Goal: Transaction & Acquisition: Purchase product/service

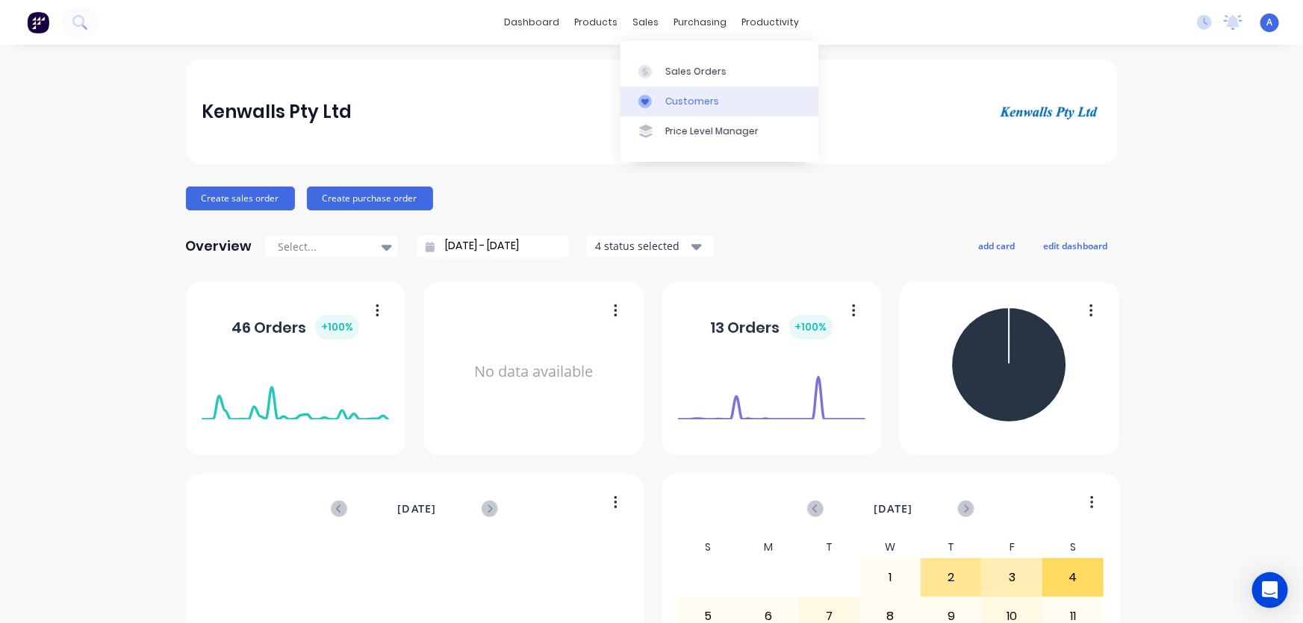
click at [670, 102] on div "Customers" at bounding box center [692, 101] width 54 height 13
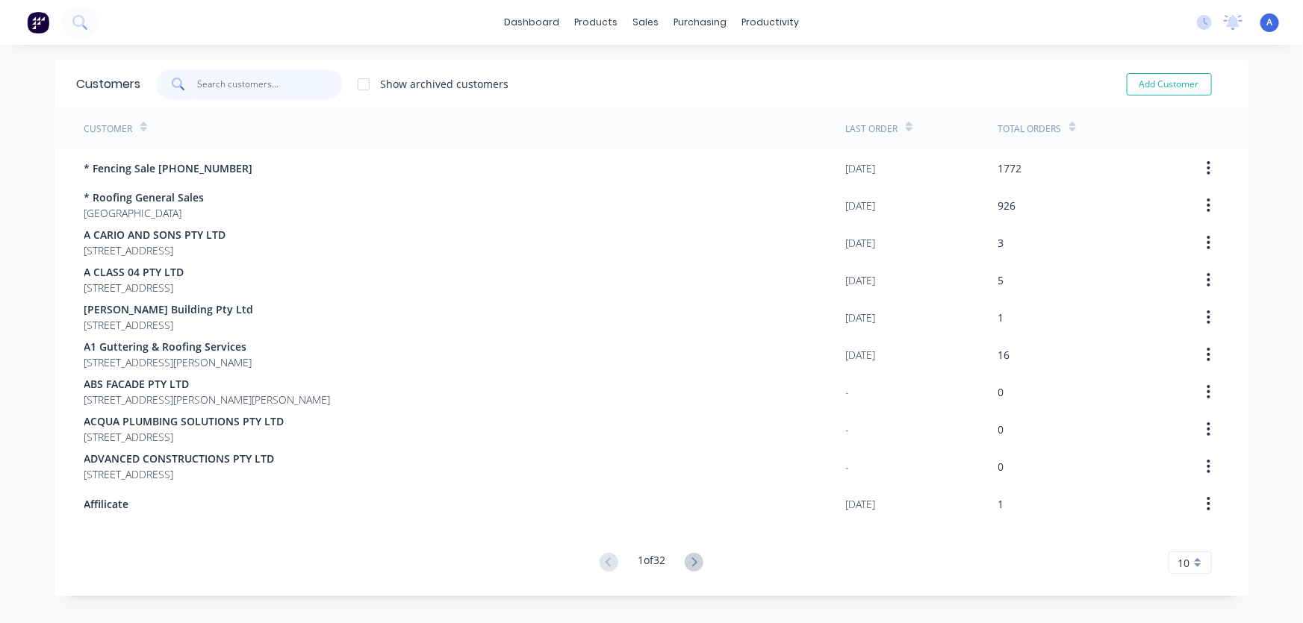
click at [227, 90] on input "text" at bounding box center [270, 84] width 146 height 30
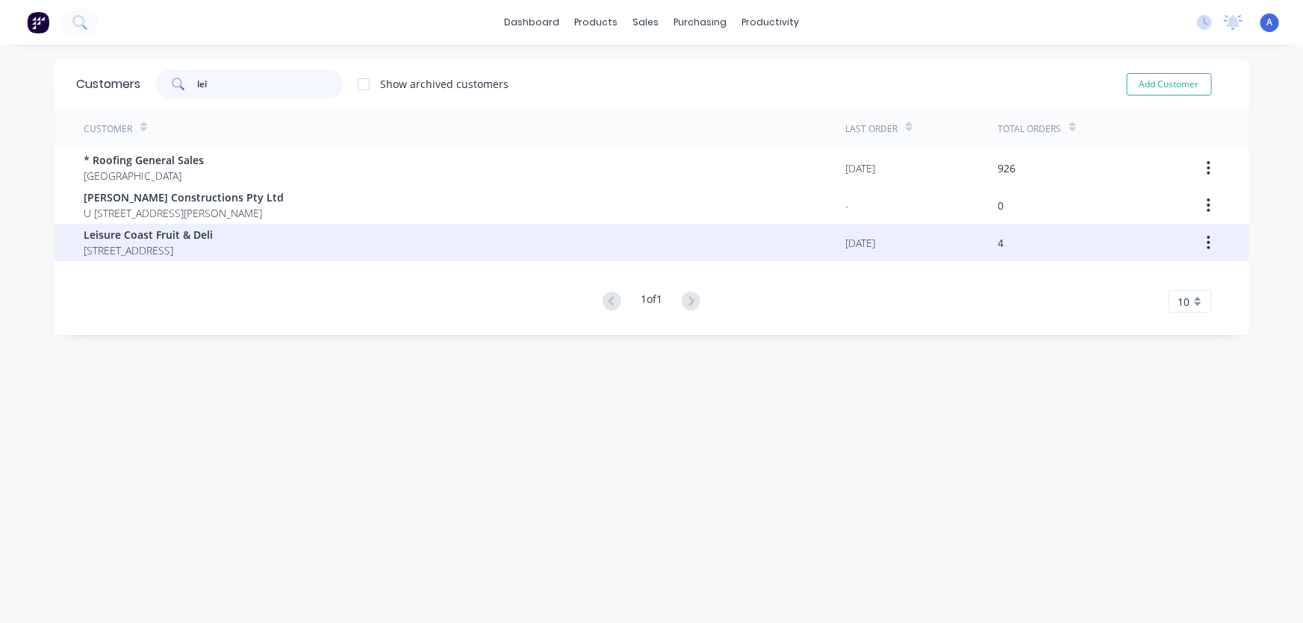
type input "lei"
click at [197, 240] on span "Leisure Coast Fruit & Deli" at bounding box center [148, 235] width 129 height 16
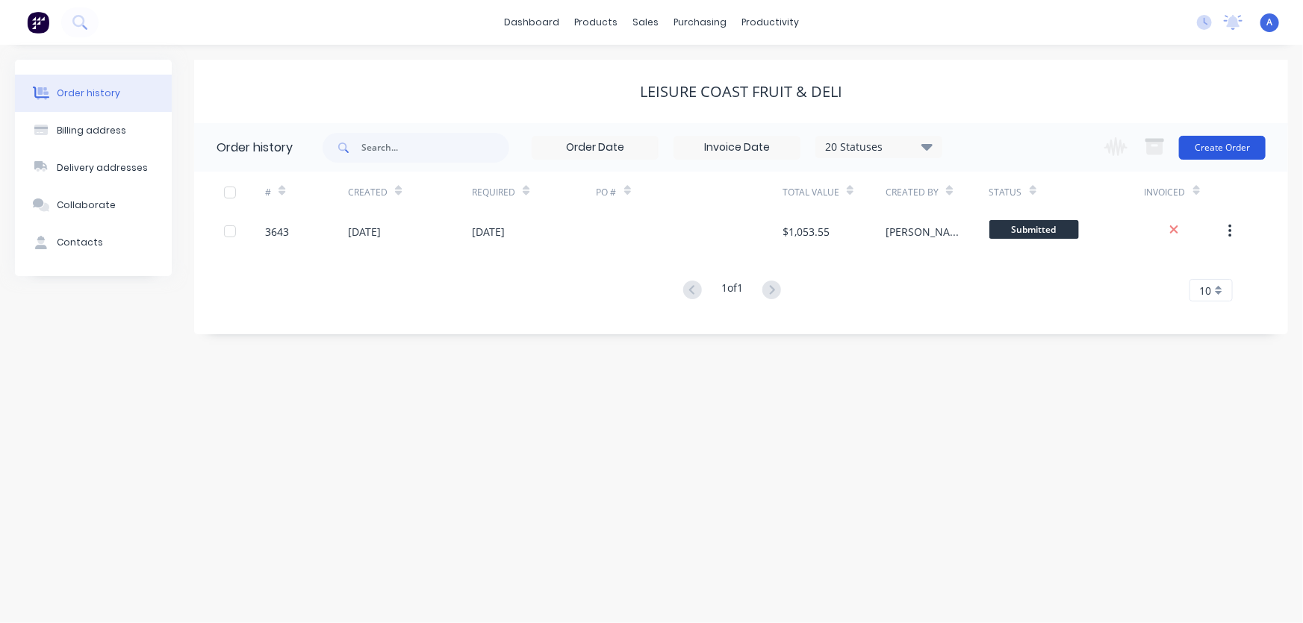
click at [1234, 143] on button "Create Order" at bounding box center [1222, 148] width 87 height 24
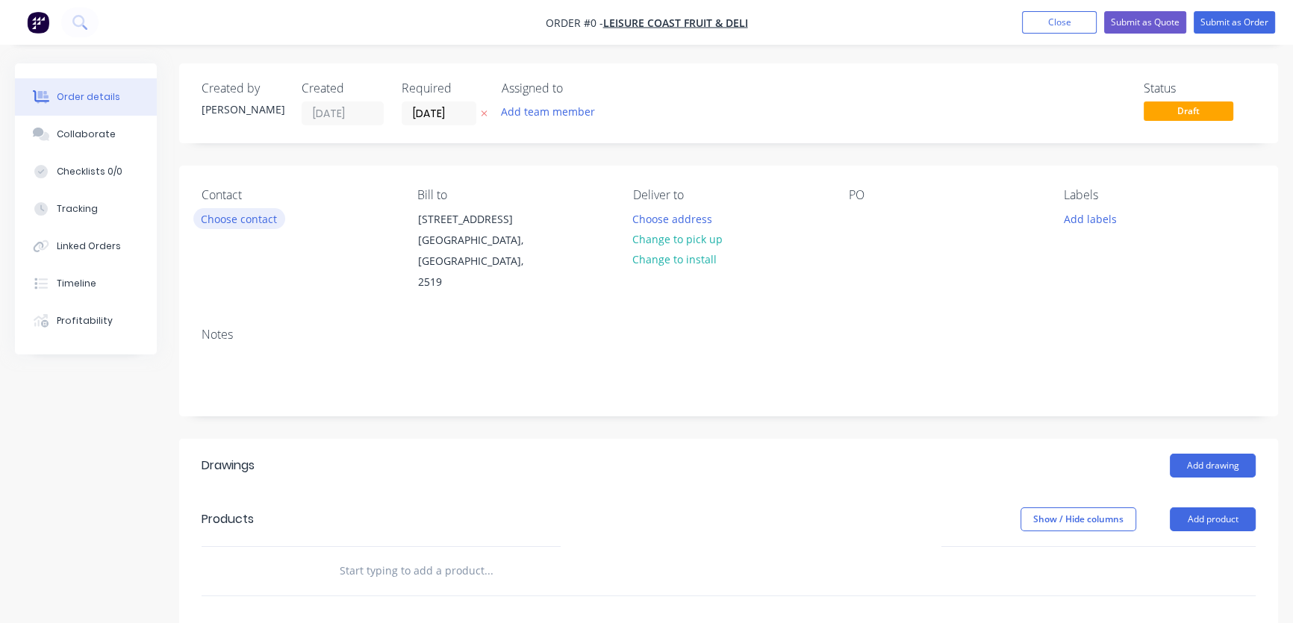
click at [234, 223] on button "Choose contact" at bounding box center [239, 218] width 92 height 20
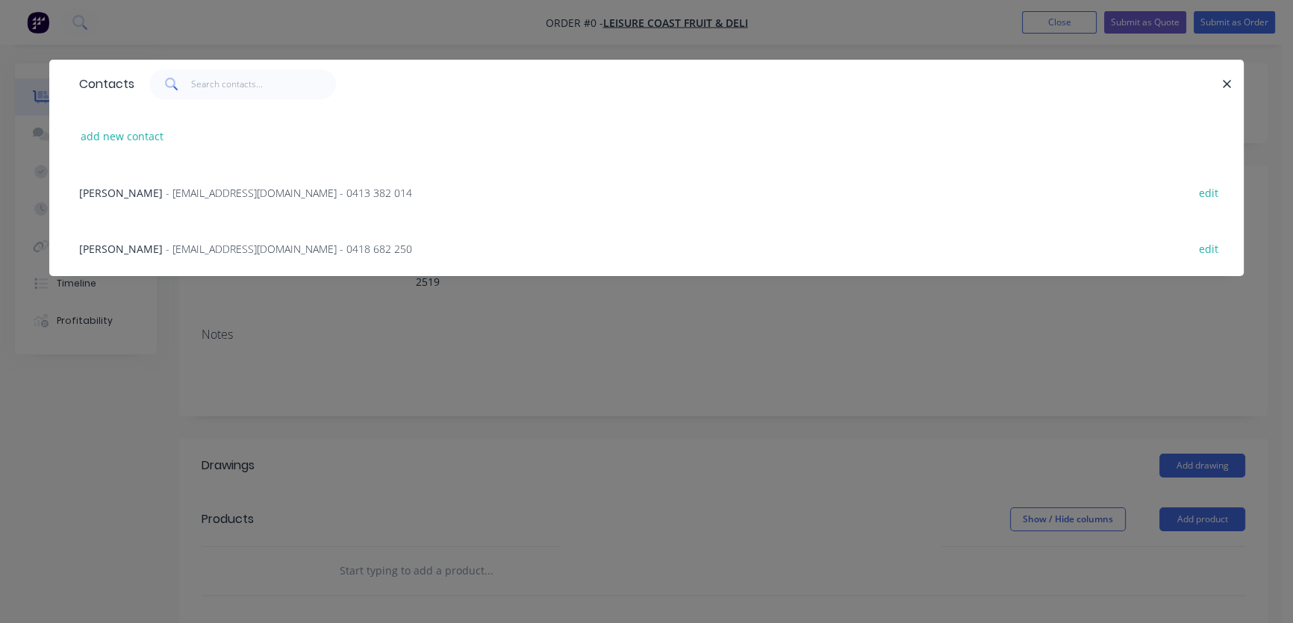
click at [237, 254] on span "- [EMAIL_ADDRESS][DOMAIN_NAME] - 0418 682 250" at bounding box center [289, 249] width 246 height 14
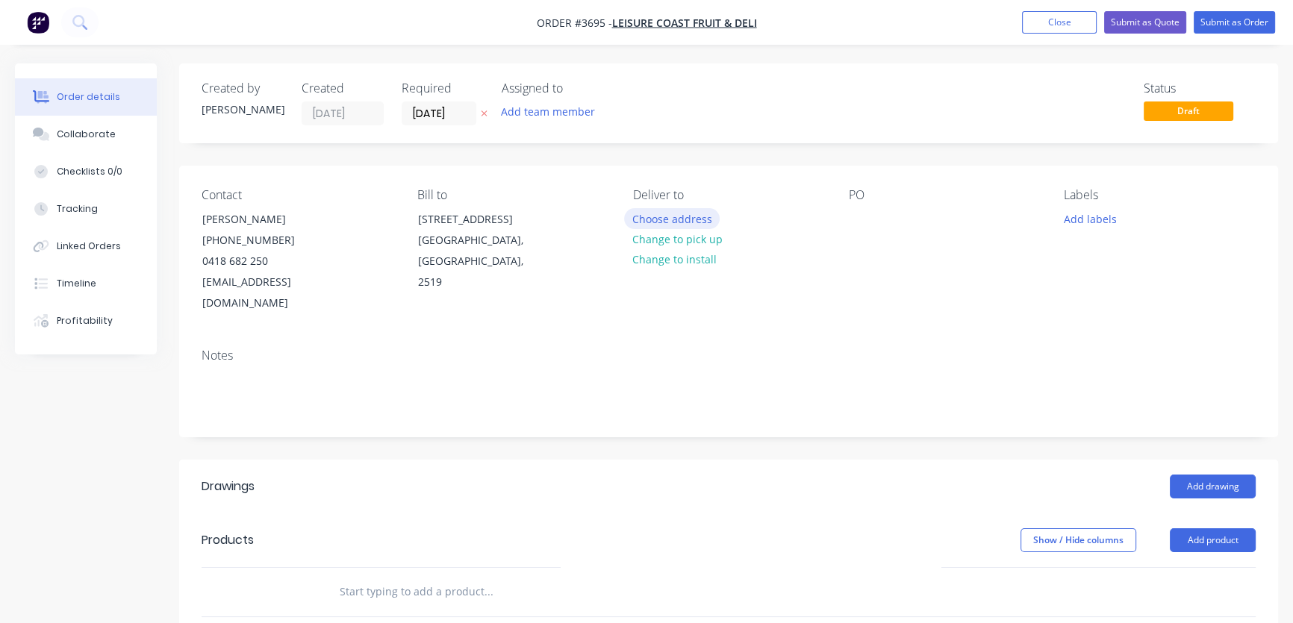
click at [673, 218] on button "Choose address" at bounding box center [672, 218] width 96 height 20
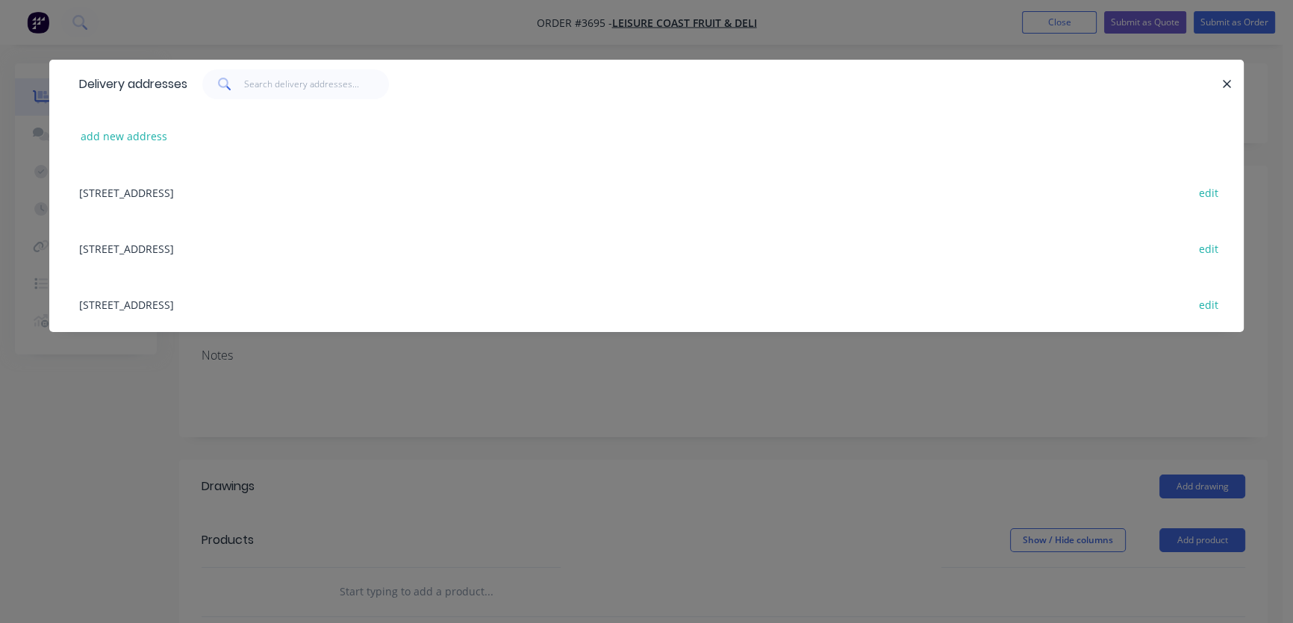
click at [1232, 84] on button "button" at bounding box center [1227, 84] width 19 height 19
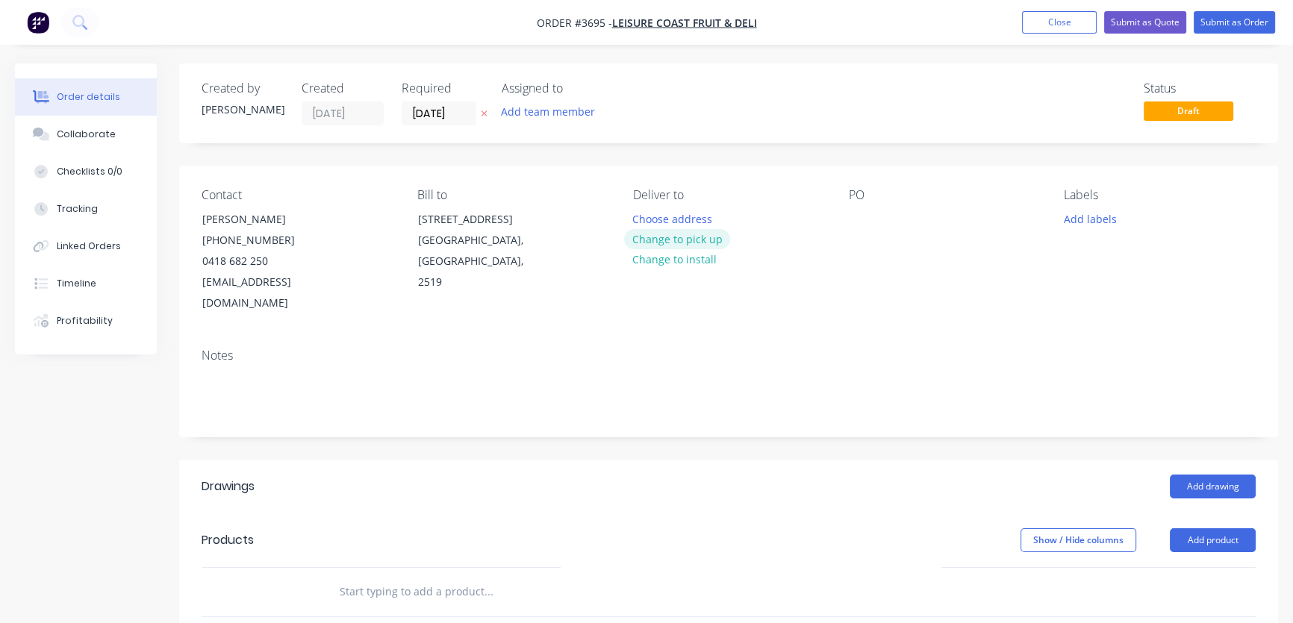
click at [663, 241] on button "Change to pick up" at bounding box center [677, 239] width 106 height 20
click at [1209, 529] on button "Add product" at bounding box center [1213, 541] width 86 height 24
click at [1161, 567] on div "Product catalogue" at bounding box center [1184, 578] width 115 height 22
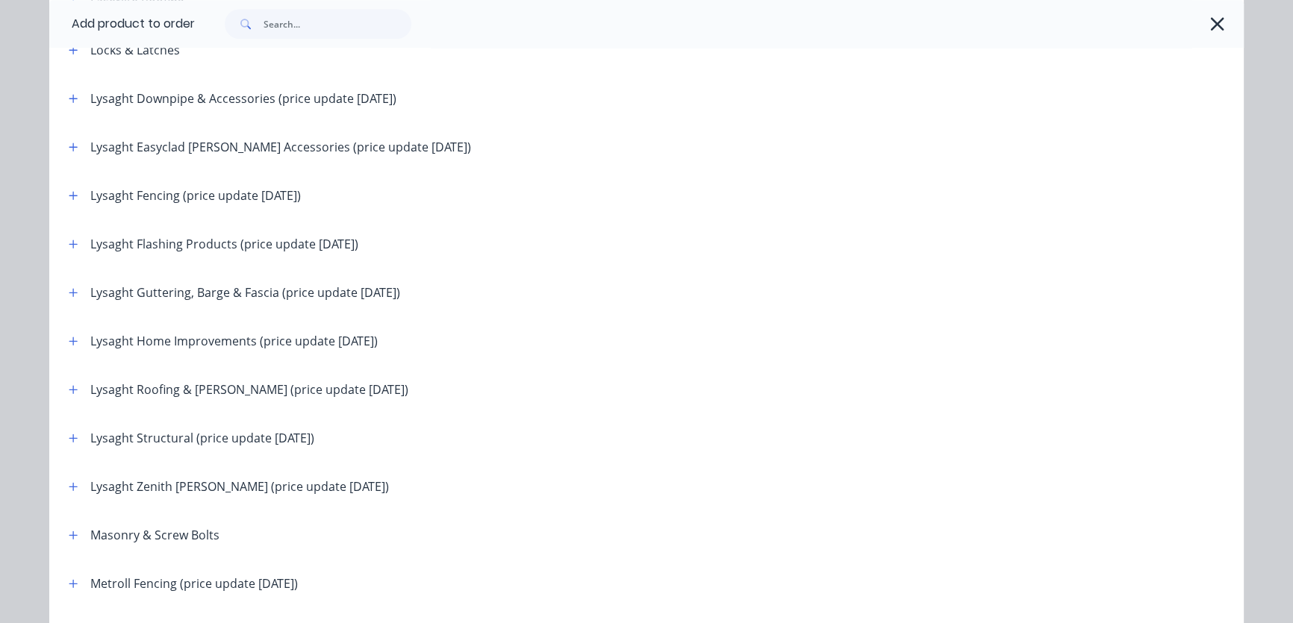
scroll to position [1810, 0]
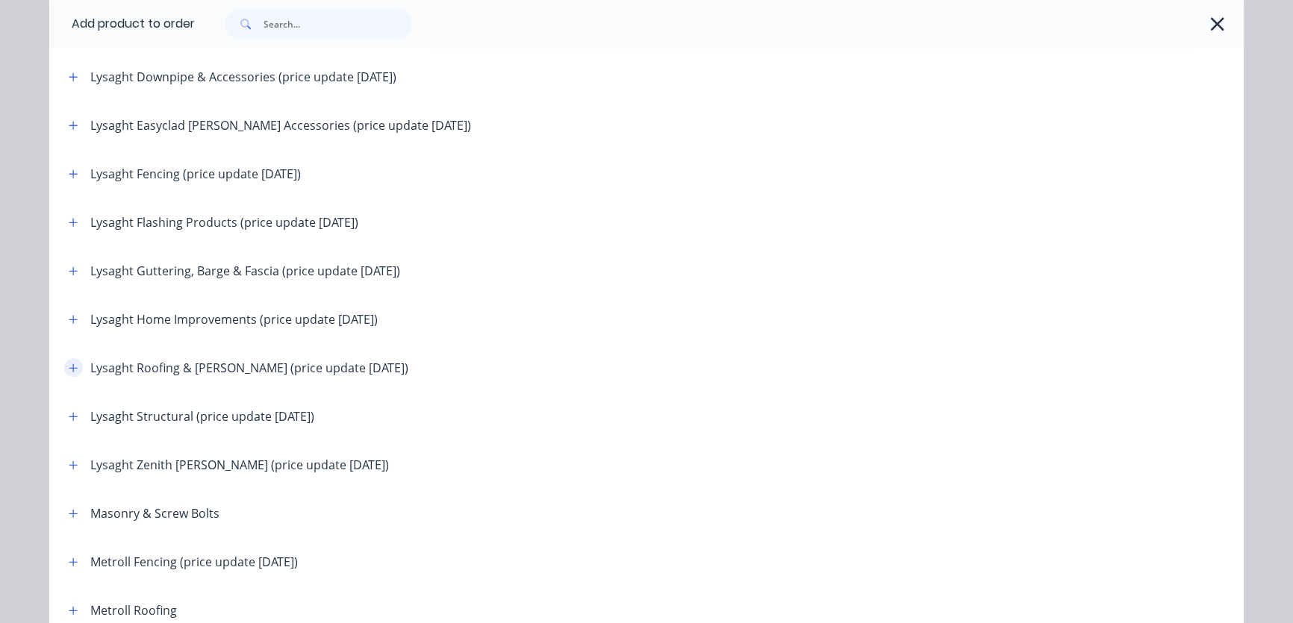
click at [69, 369] on icon "button" at bounding box center [73, 368] width 9 height 10
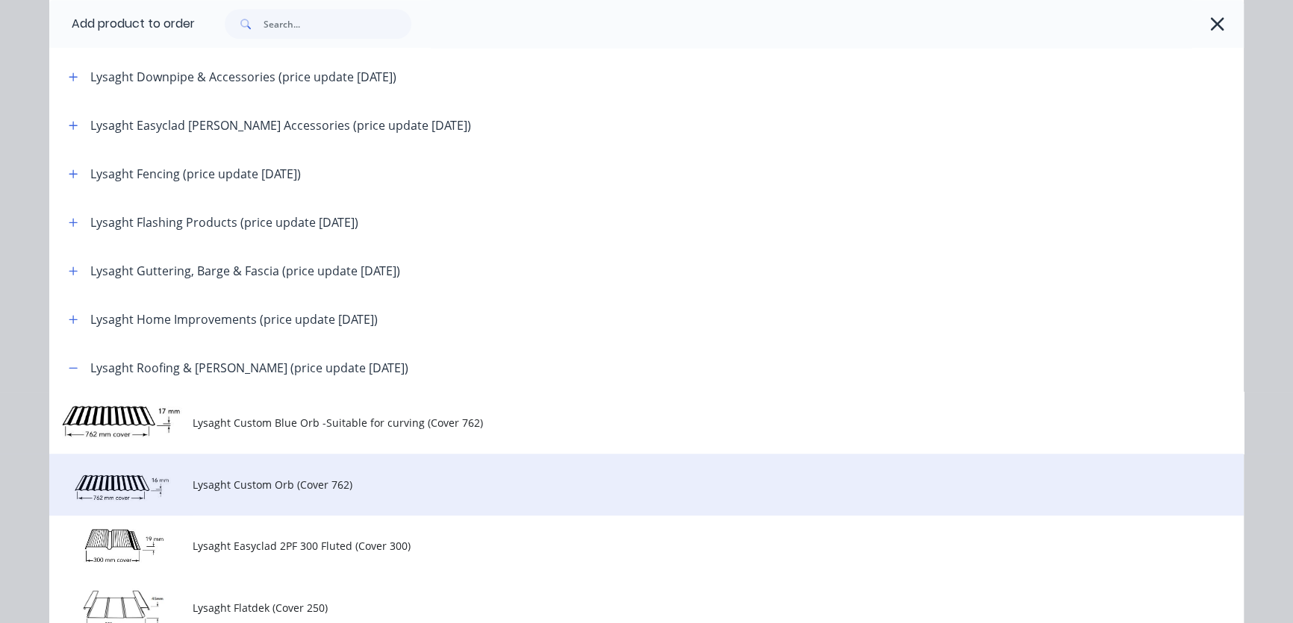
click at [200, 489] on span "Lysaght Custom Orb (Cover 762)" at bounding box center [613, 485] width 841 height 16
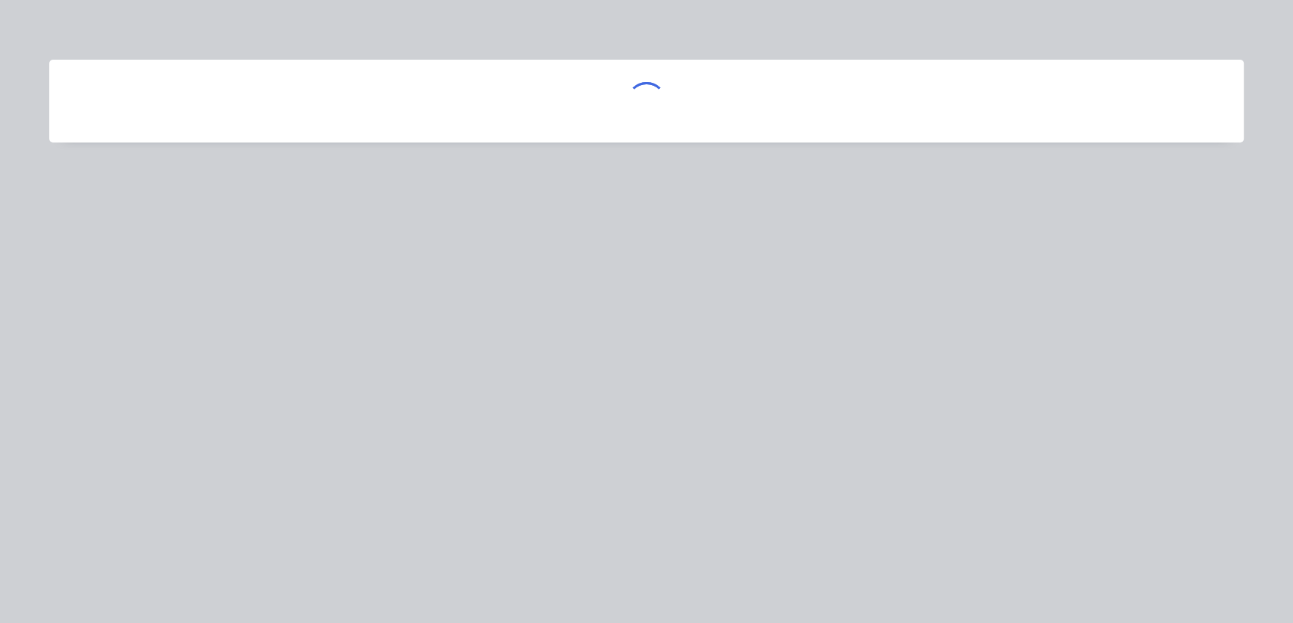
scroll to position [0, 0]
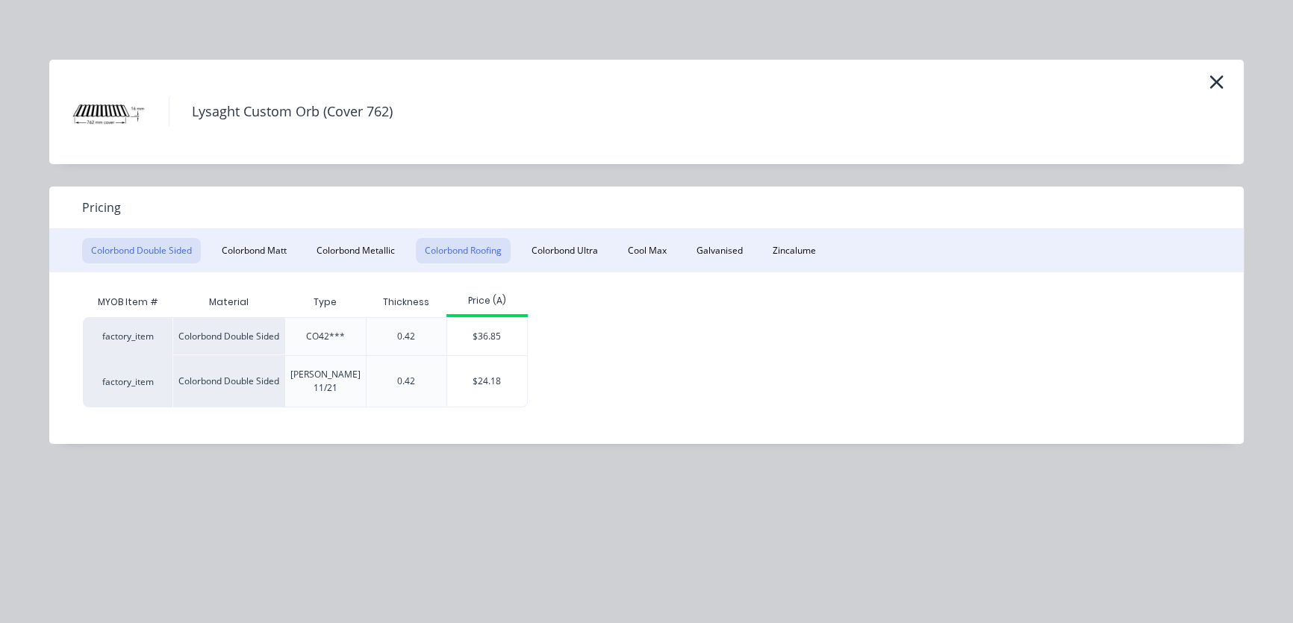
click at [455, 255] on button "Colorbond Roofing" at bounding box center [463, 250] width 95 height 25
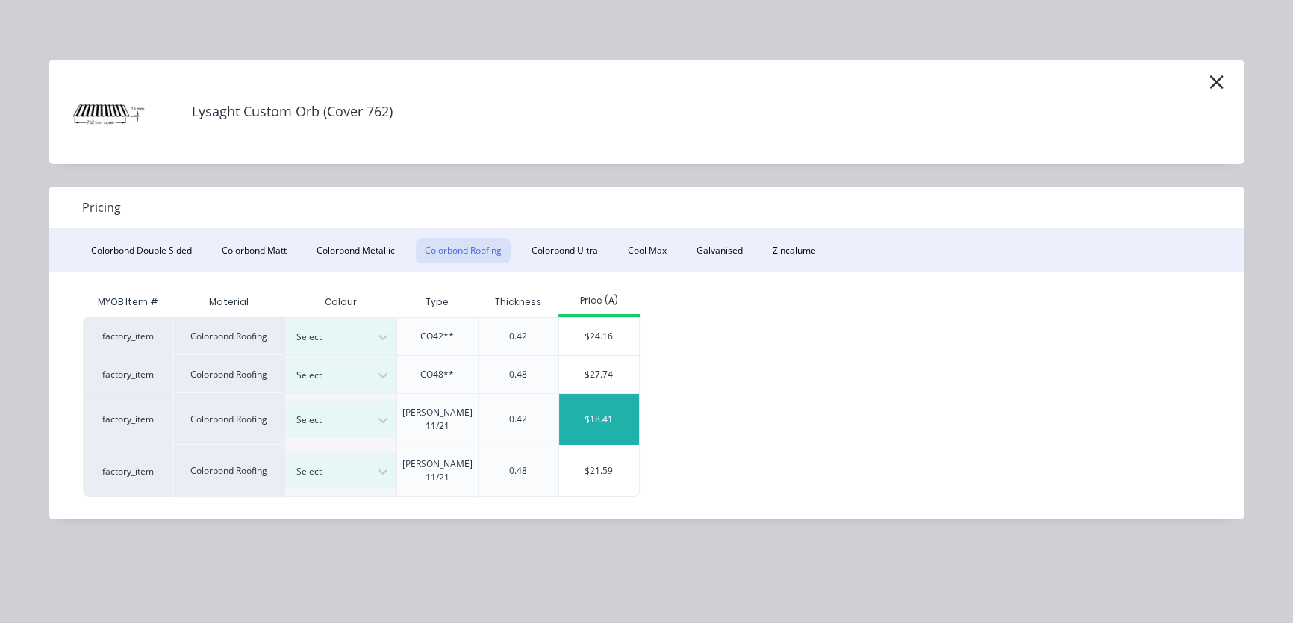
click at [603, 412] on div "$18.41" at bounding box center [599, 419] width 80 height 51
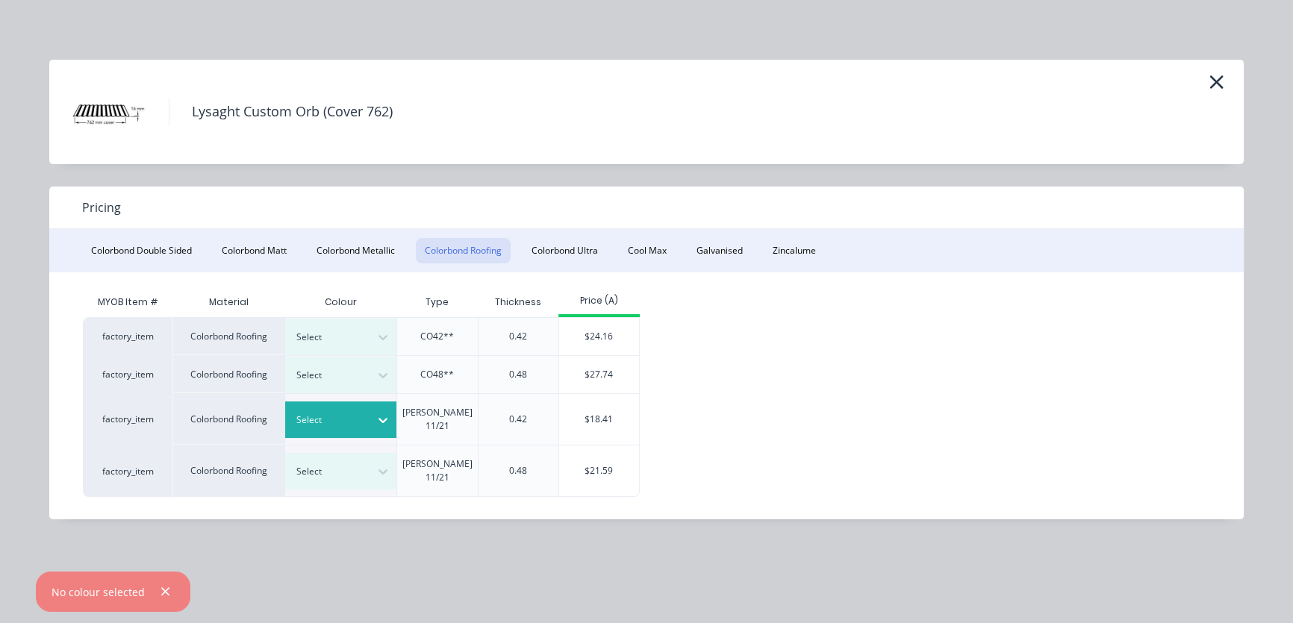
click at [378, 413] on icon at bounding box center [383, 420] width 15 height 15
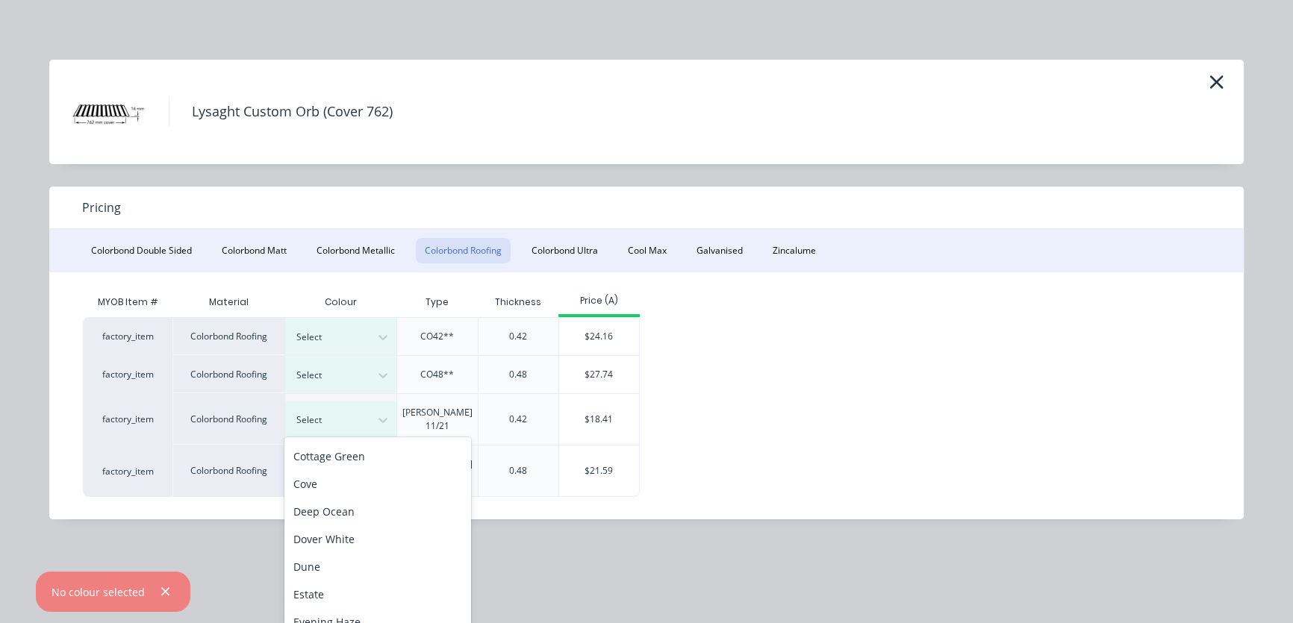
scroll to position [233, 0]
click at [337, 552] on div "Dover White" at bounding box center [377, 553] width 187 height 28
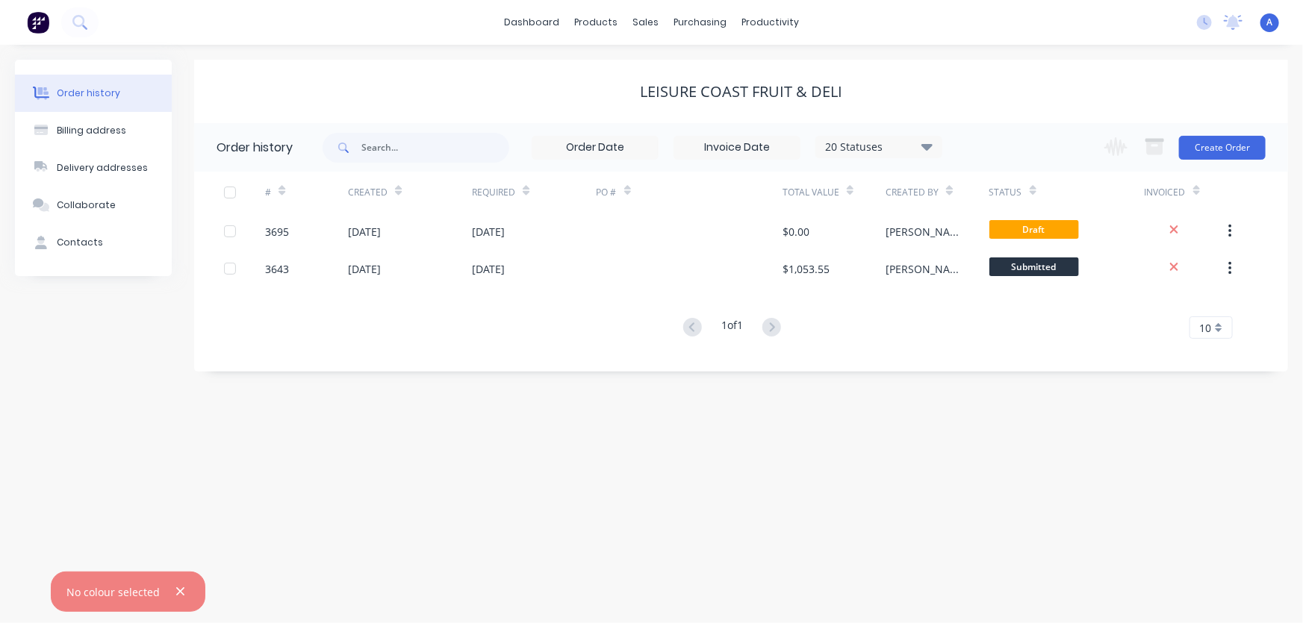
click at [258, 149] on div "Order history" at bounding box center [255, 148] width 76 height 18
click at [244, 149] on div "Order history" at bounding box center [255, 148] width 76 height 18
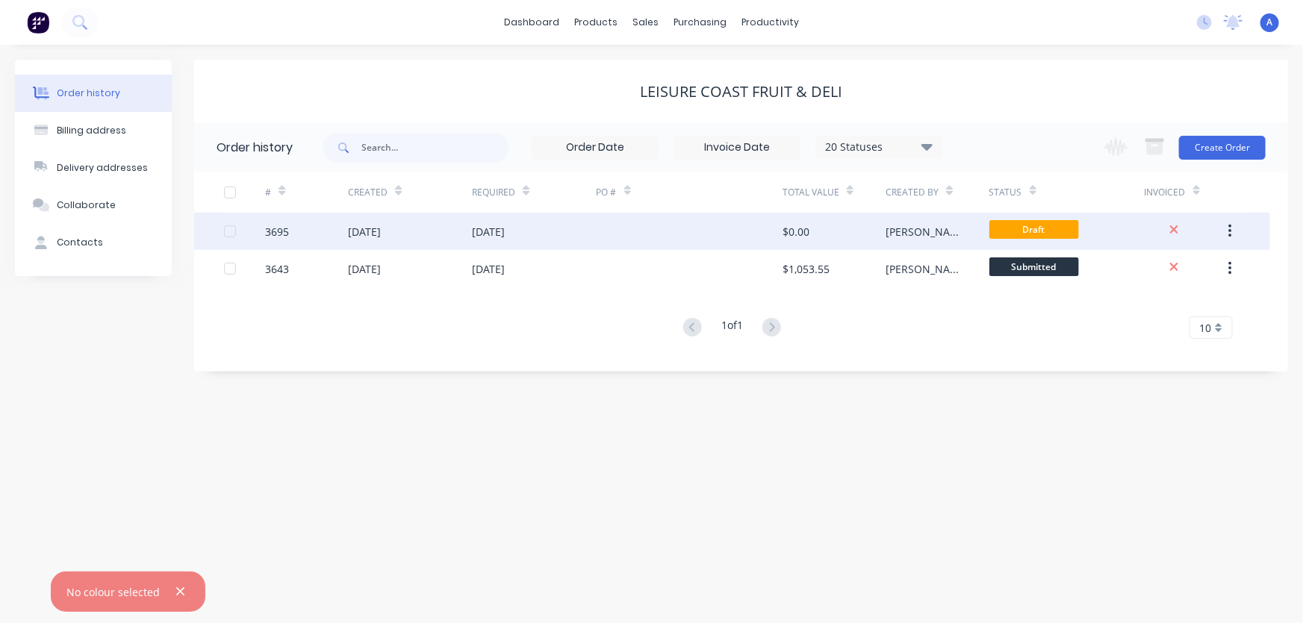
click at [450, 241] on div "[DATE]" at bounding box center [410, 231] width 124 height 37
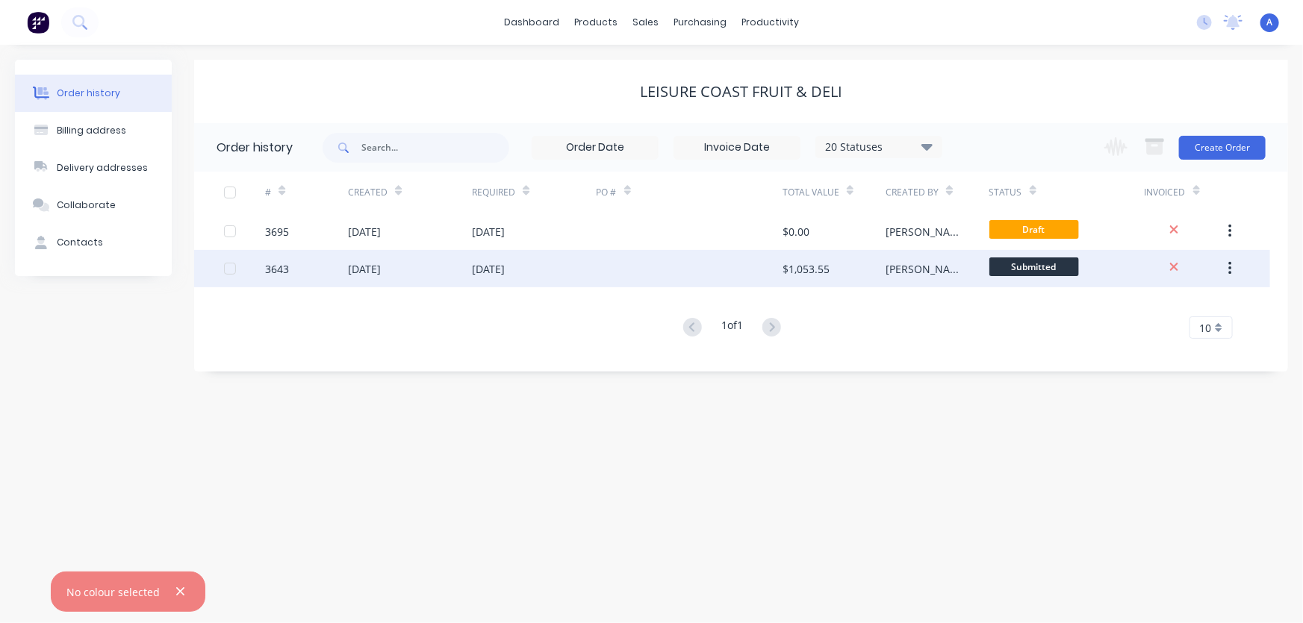
click at [582, 272] on div "[DATE]" at bounding box center [534, 268] width 124 height 37
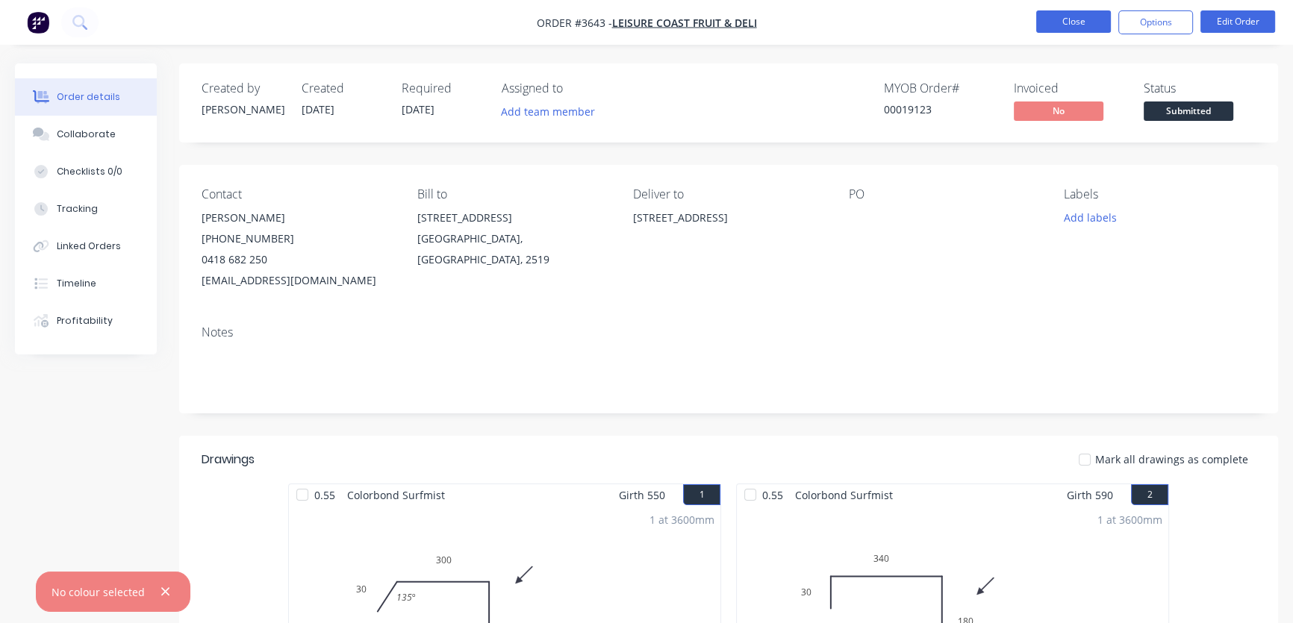
click at [1059, 22] on button "Close" at bounding box center [1073, 21] width 75 height 22
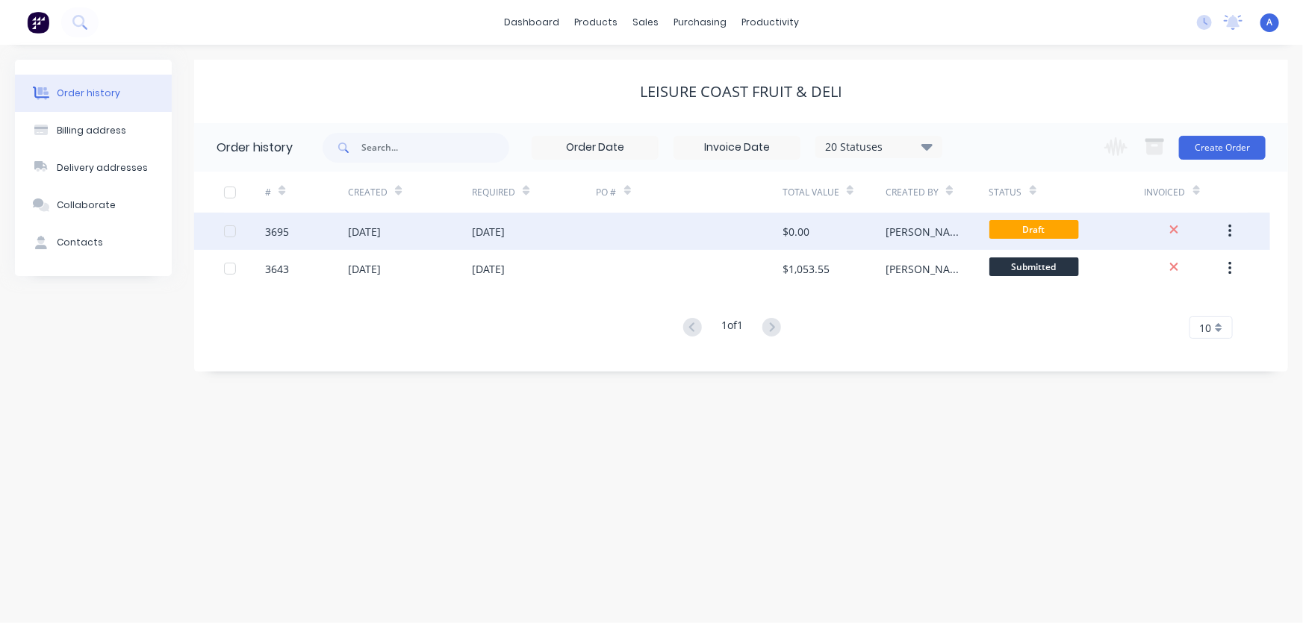
click at [579, 227] on div "[DATE]" at bounding box center [534, 231] width 124 height 37
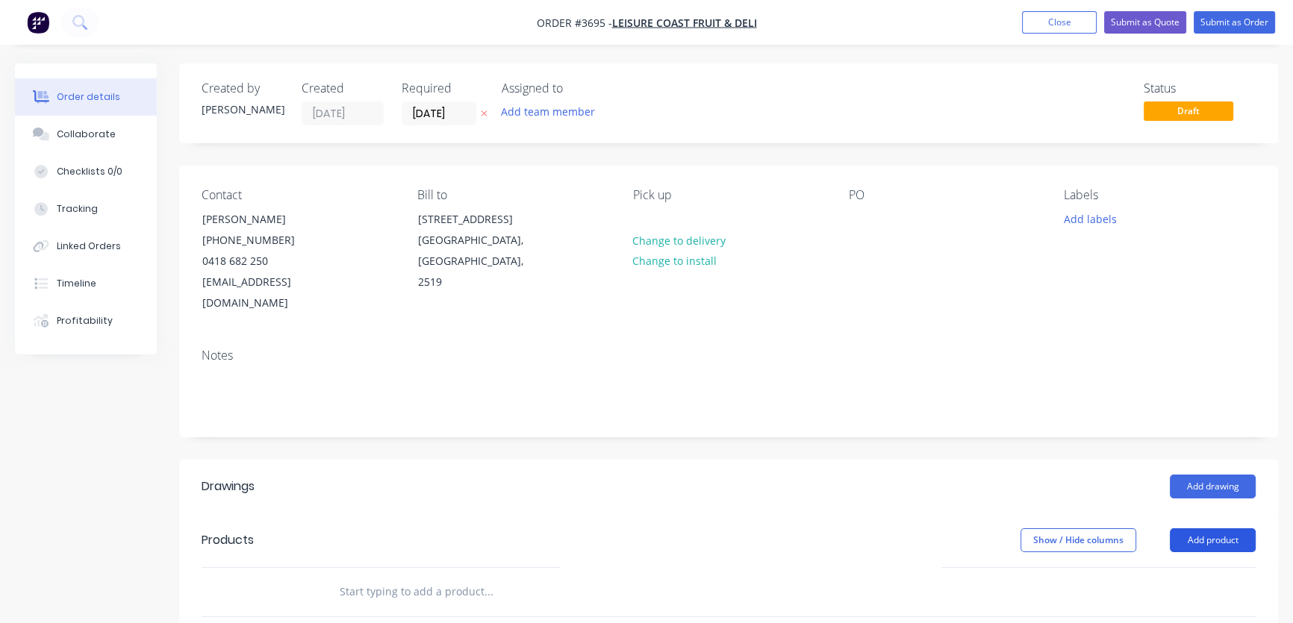
click at [1212, 529] on button "Add product" at bounding box center [1213, 541] width 86 height 24
click at [1187, 567] on div "Product catalogue" at bounding box center [1184, 578] width 115 height 22
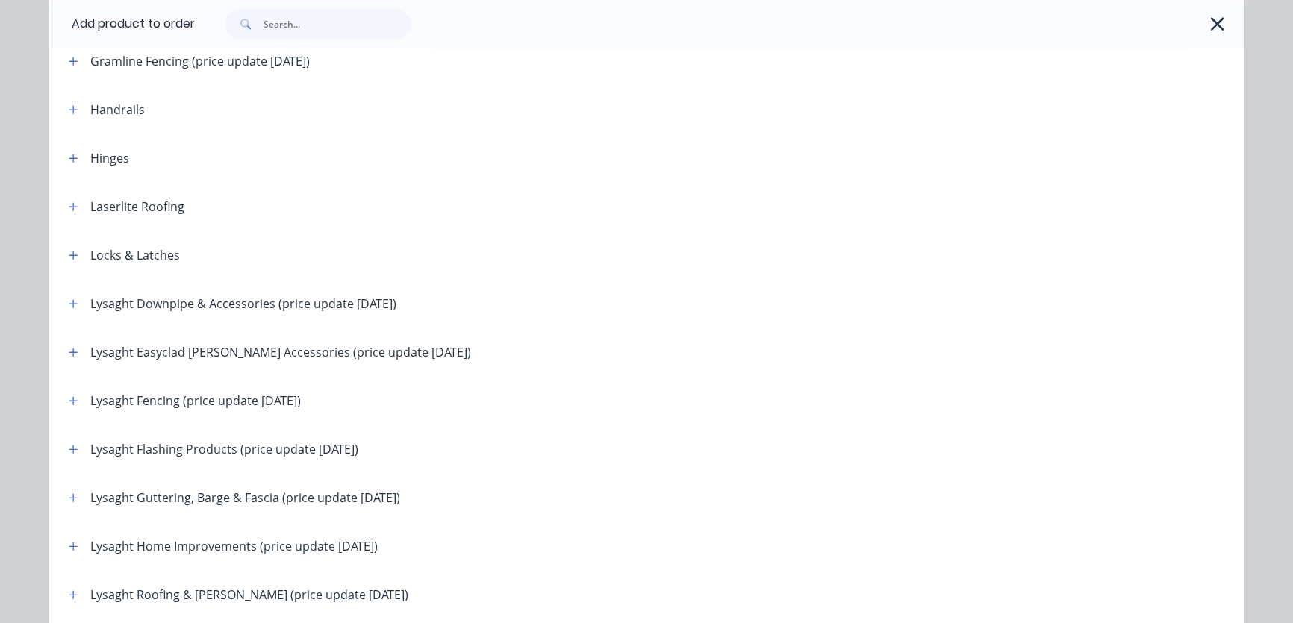
scroll to position [1810, 0]
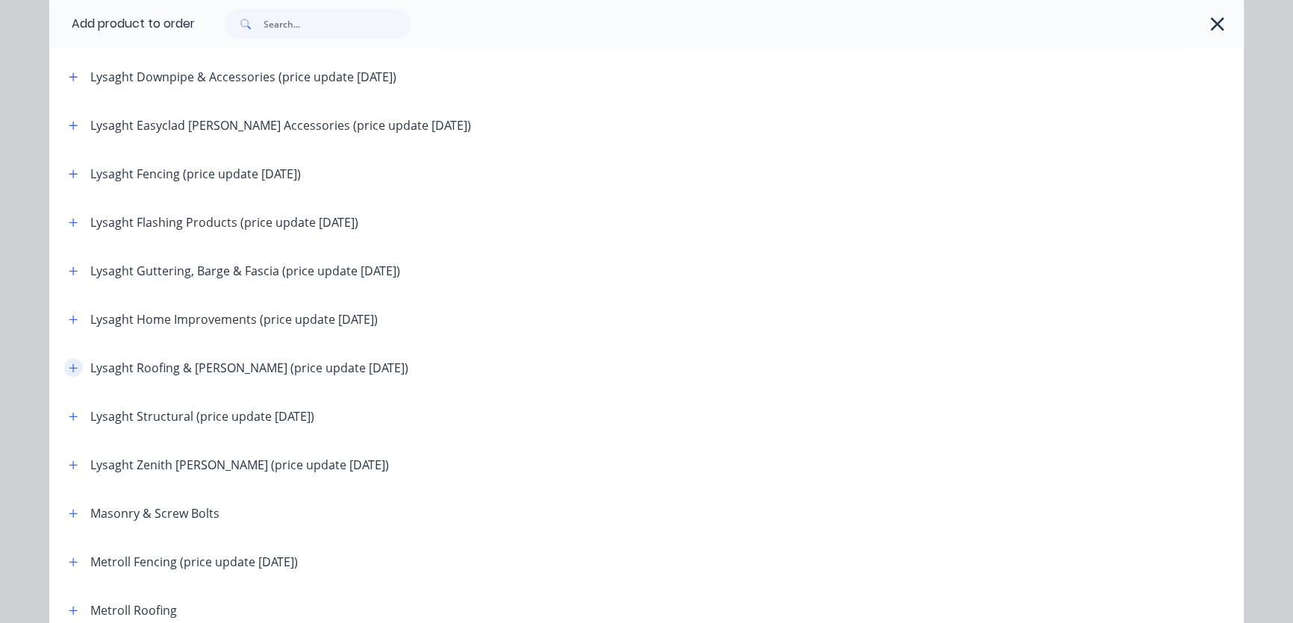
click at [69, 367] on icon "button" at bounding box center [73, 368] width 9 height 10
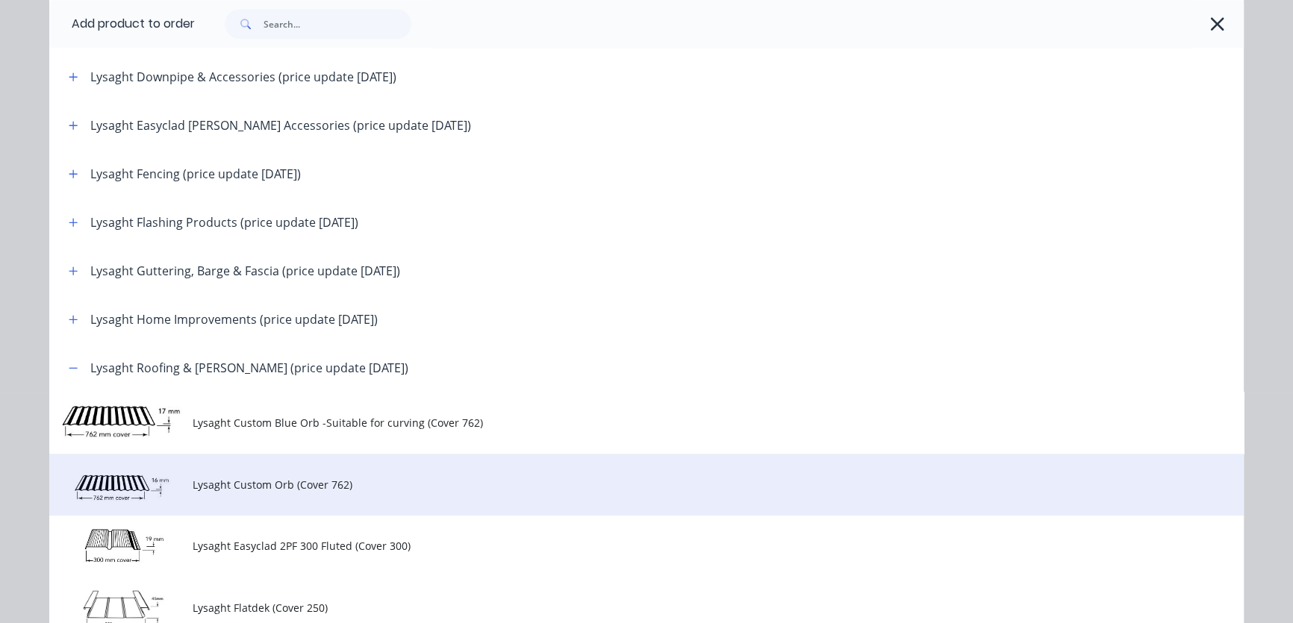
click at [222, 485] on span "Lysaght Custom Orb (Cover 762)" at bounding box center [613, 485] width 841 height 16
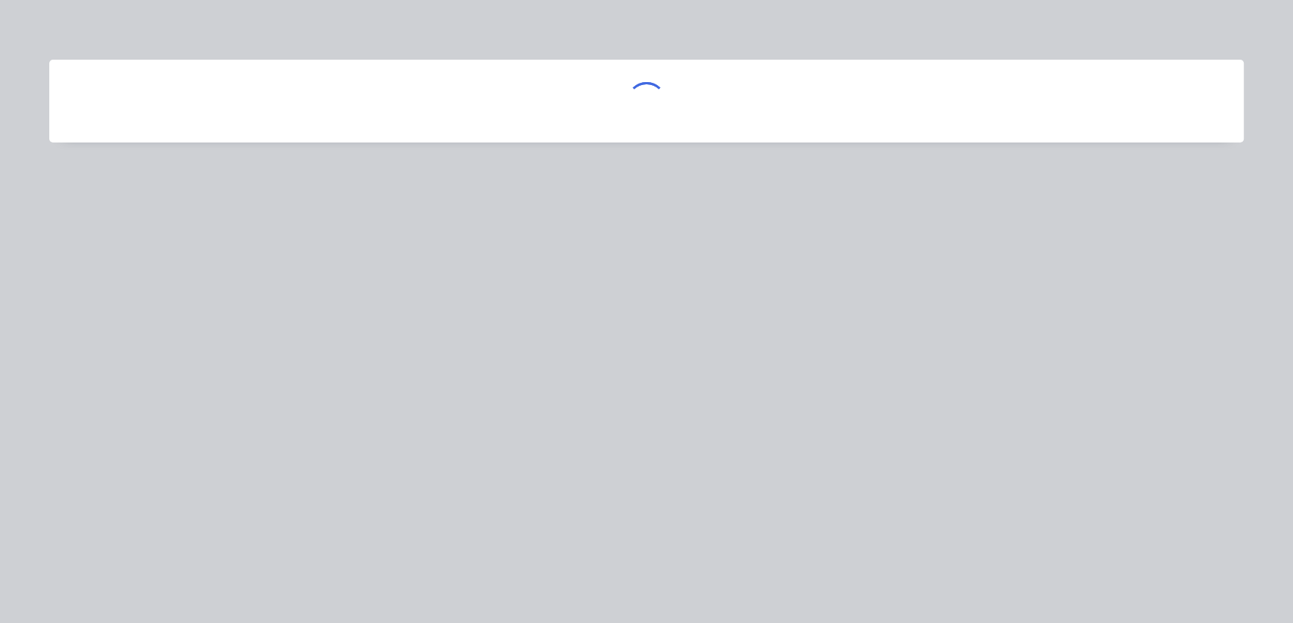
scroll to position [0, 0]
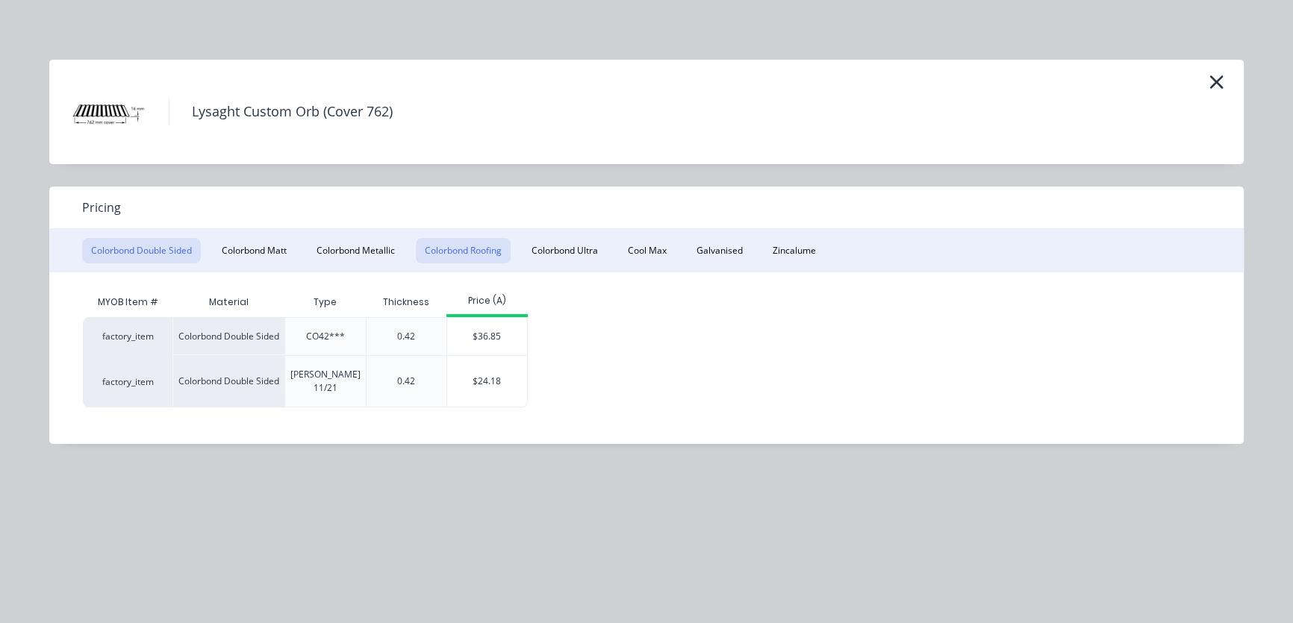
click at [457, 247] on button "Colorbond Roofing" at bounding box center [463, 250] width 95 height 25
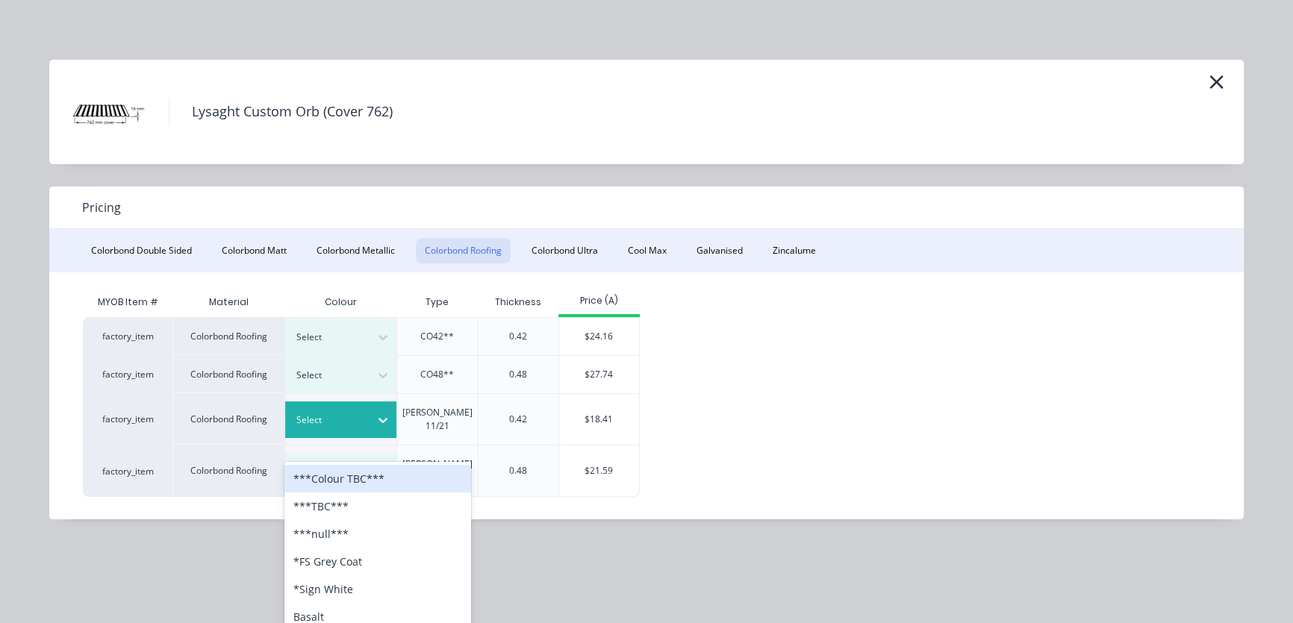
click at [366, 417] on div "Select" at bounding box center [328, 420] width 84 height 19
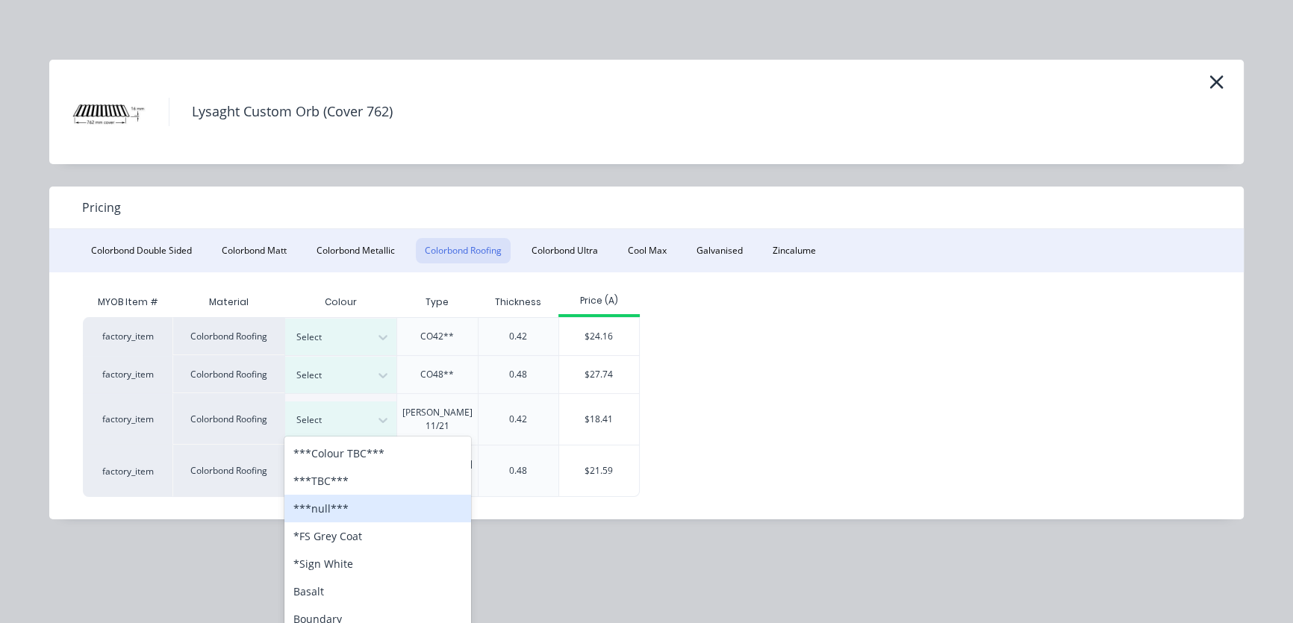
scroll to position [225, 0]
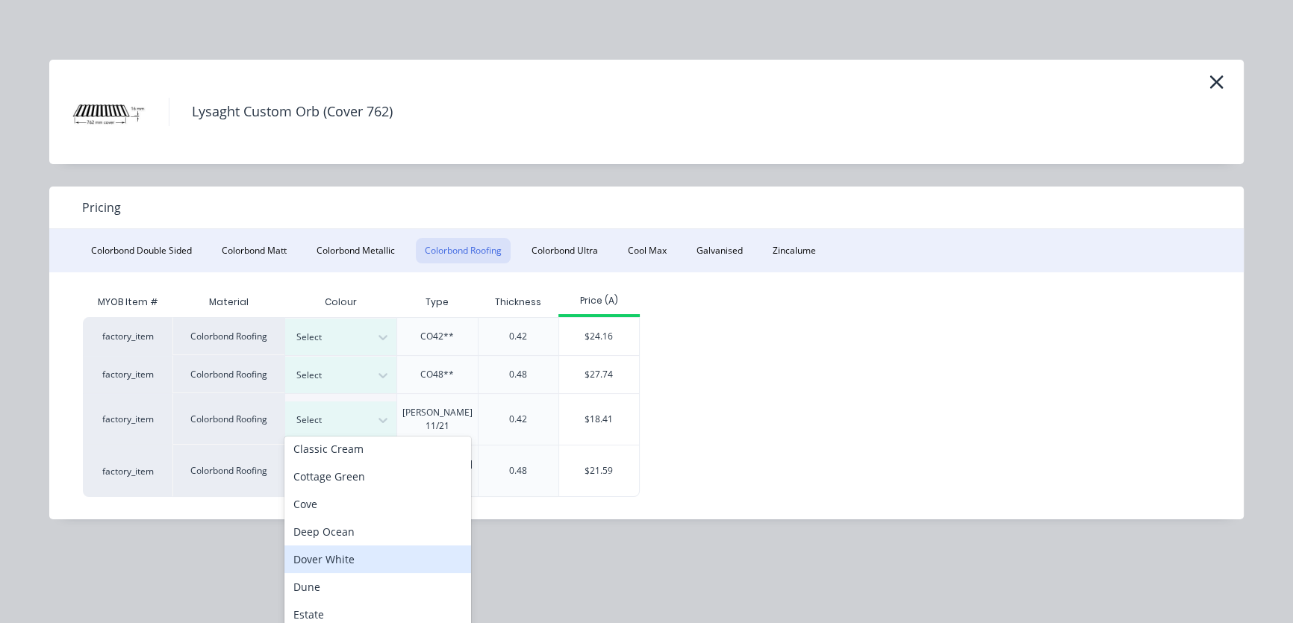
click at [337, 560] on div "Dover White" at bounding box center [377, 560] width 187 height 28
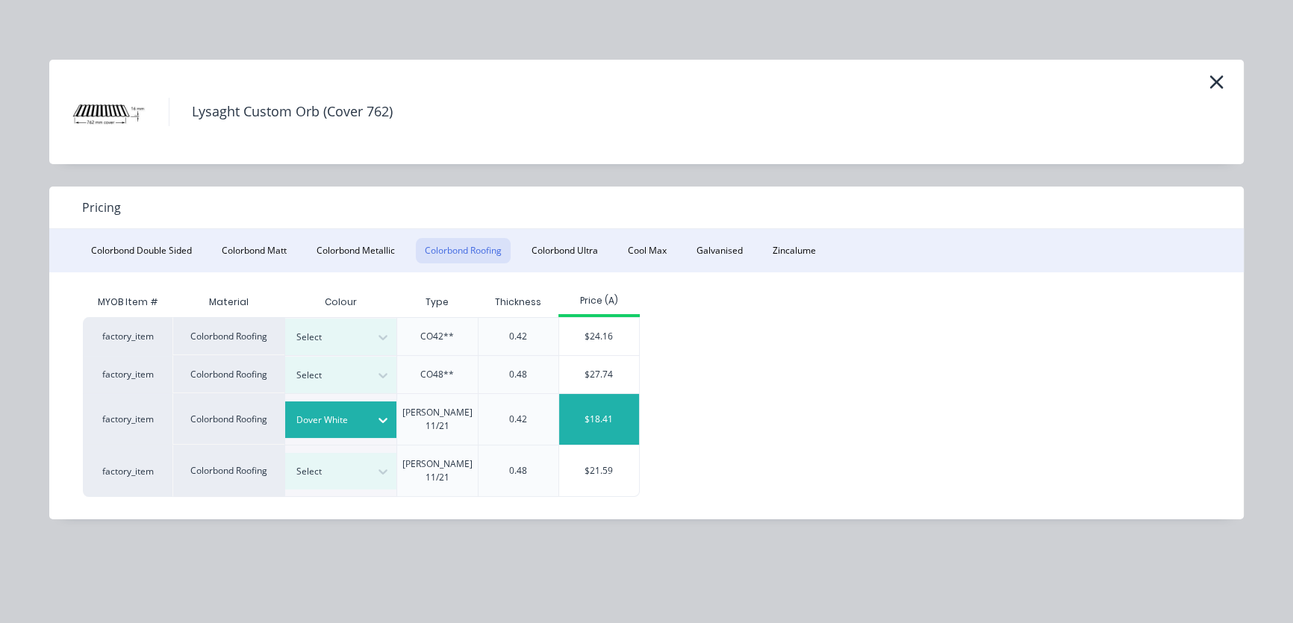
click at [611, 415] on div "$18.41" at bounding box center [599, 419] width 80 height 51
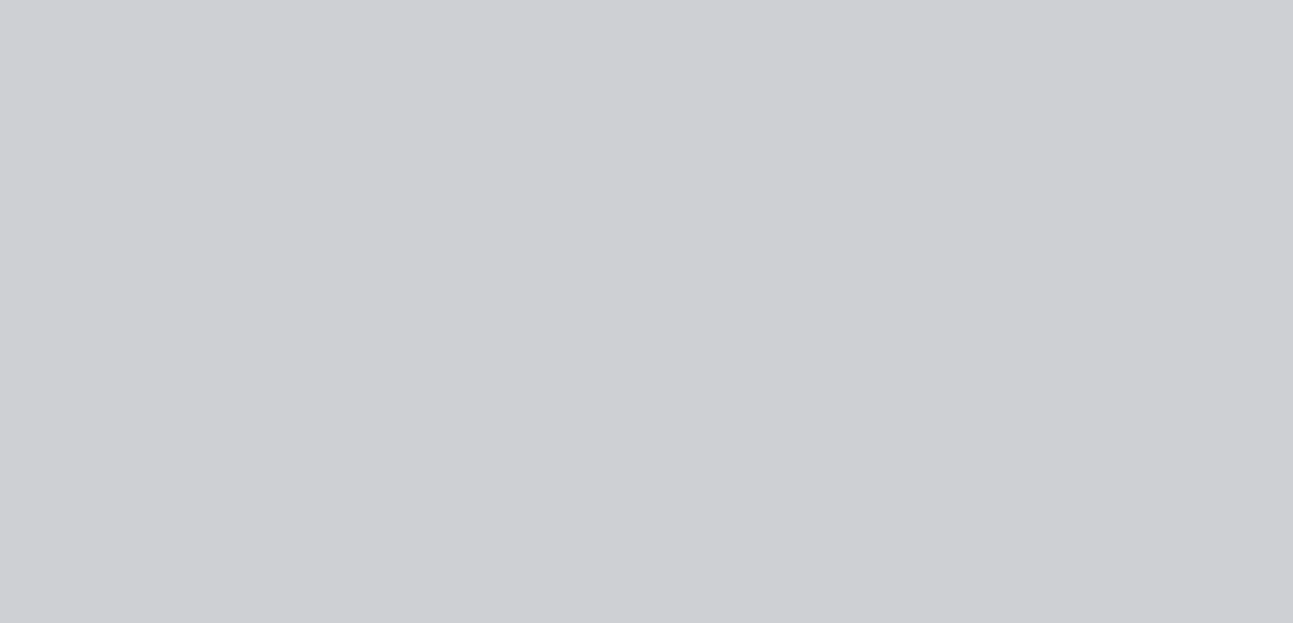
type input "$18.41"
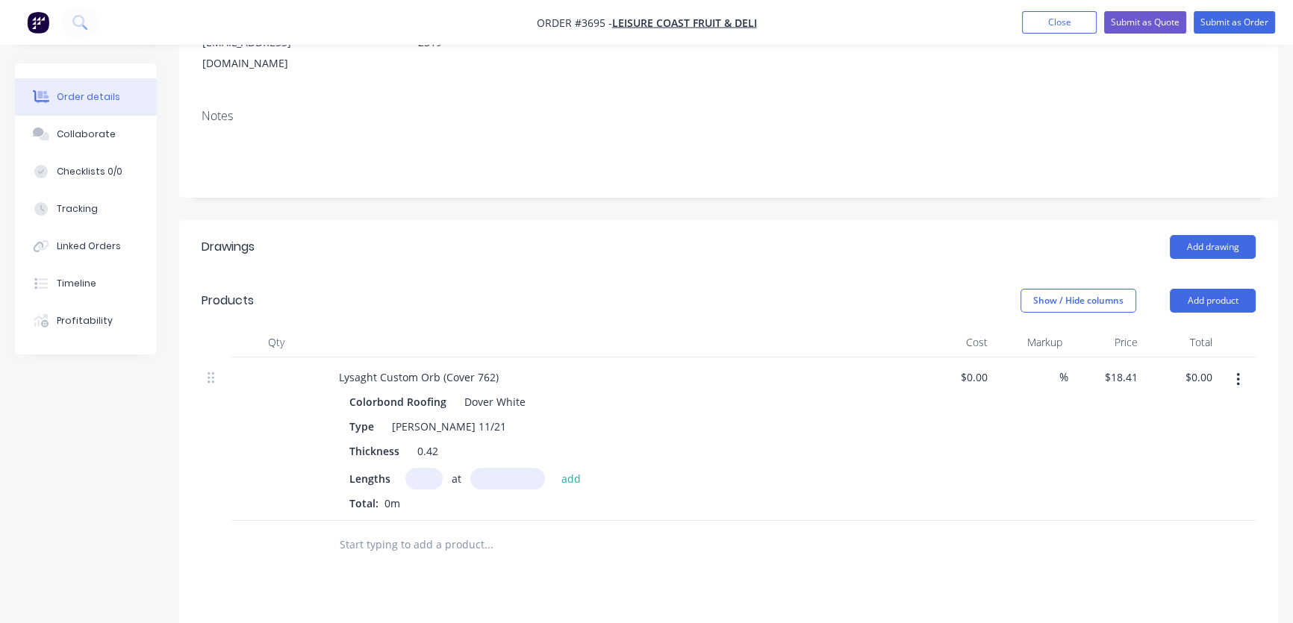
scroll to position [269, 0]
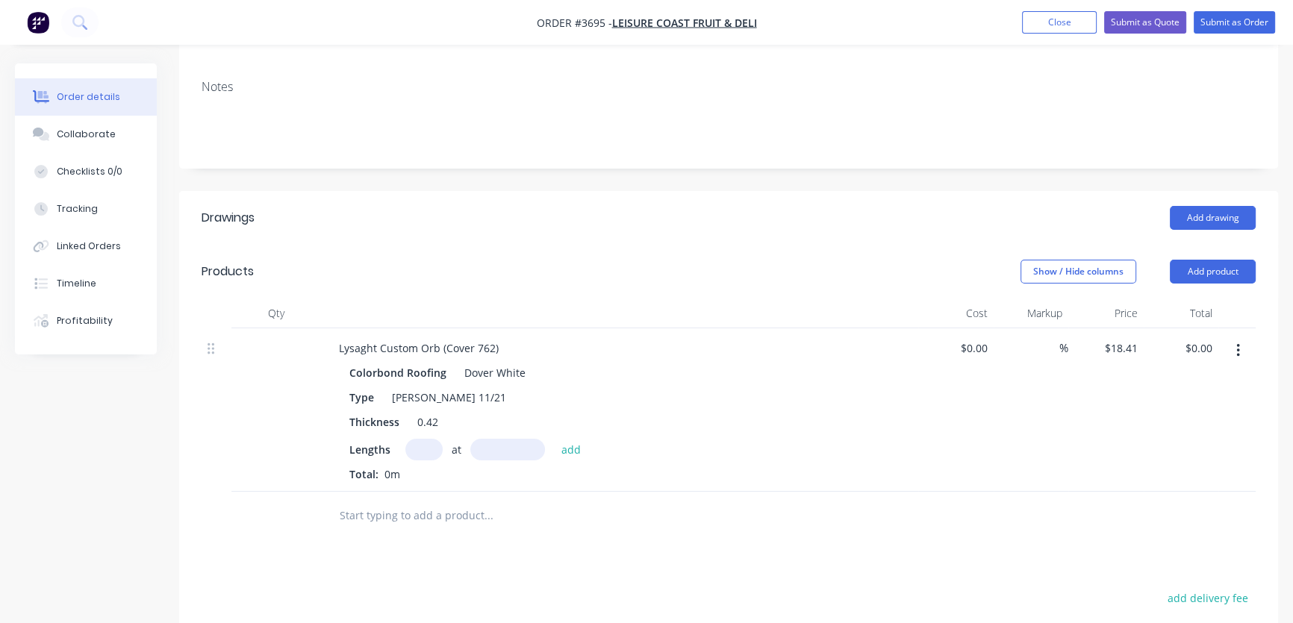
drag, startPoint x: 420, startPoint y: 428, endPoint x: 427, endPoint y: 435, distance: 10.0
click at [421, 439] on input "text" at bounding box center [423, 450] width 37 height 22
type input "20"
click at [474, 439] on input "text" at bounding box center [507, 450] width 75 height 22
type input "2000mm"
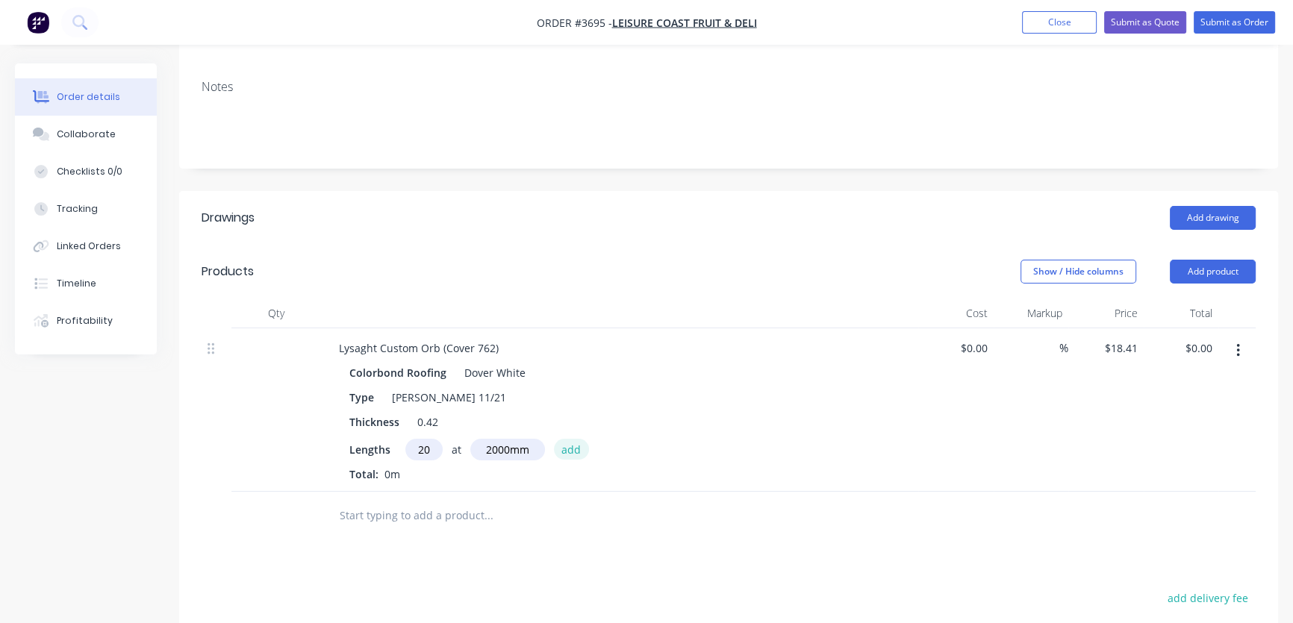
click at [566, 439] on button "add" at bounding box center [571, 449] width 35 height 20
type input "$736.40"
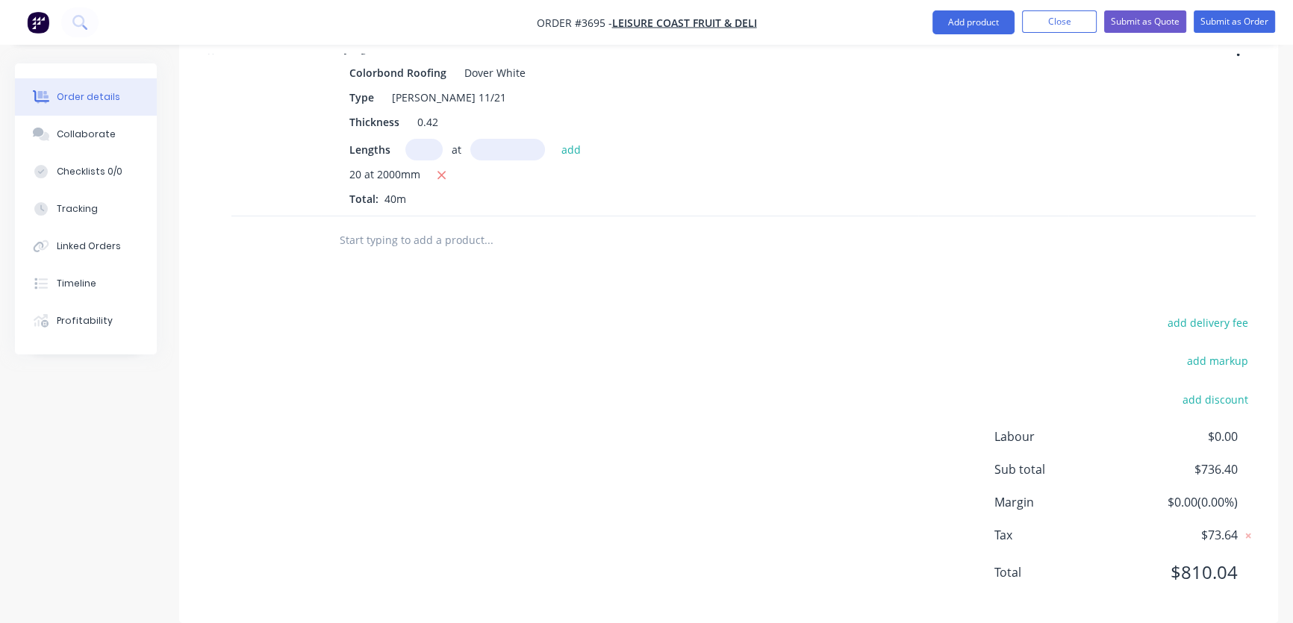
scroll to position [343, 0]
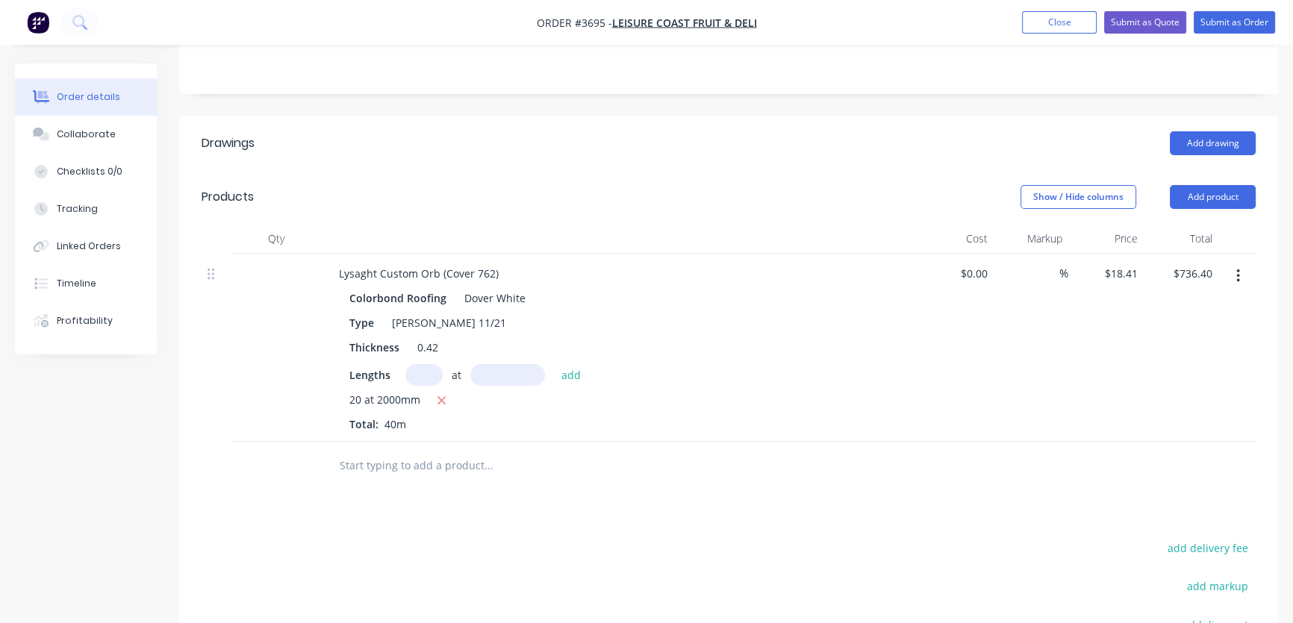
click at [1240, 263] on button "button" at bounding box center [1238, 276] width 35 height 27
click at [1202, 364] on div "Exclude from tax" at bounding box center [1184, 375] width 115 height 22
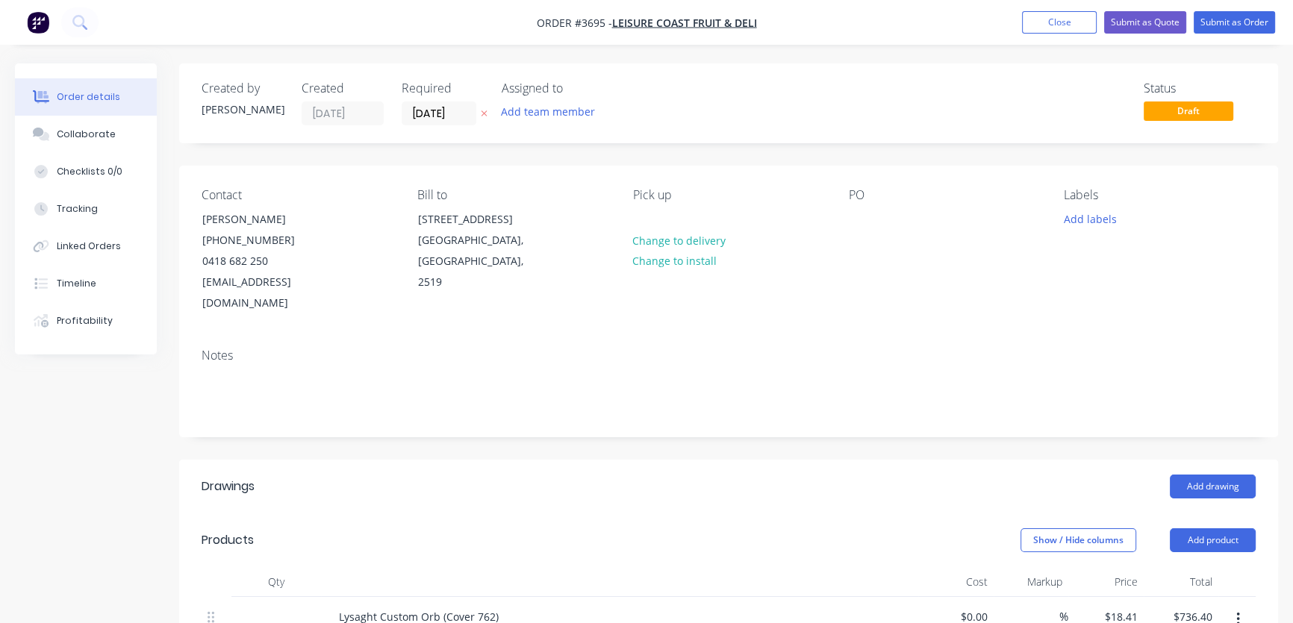
scroll to position [225, 0]
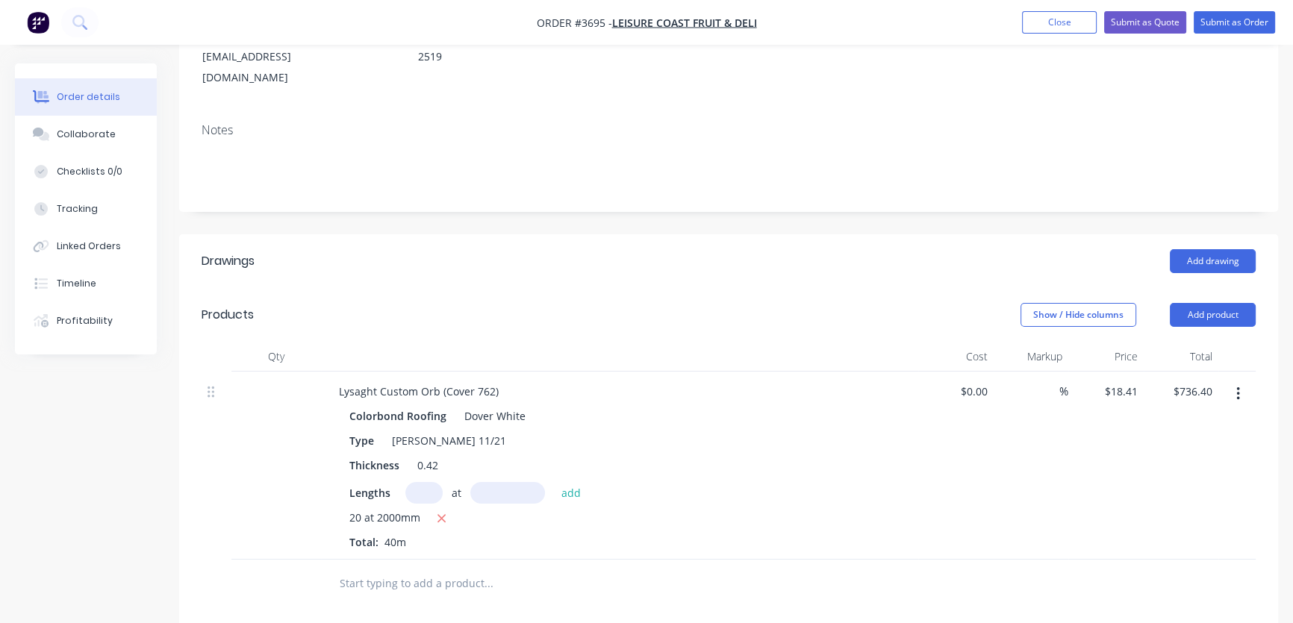
click at [1236, 386] on icon "button" at bounding box center [1238, 394] width 4 height 16
click at [1188, 482] on div "Include in tax" at bounding box center [1184, 493] width 115 height 22
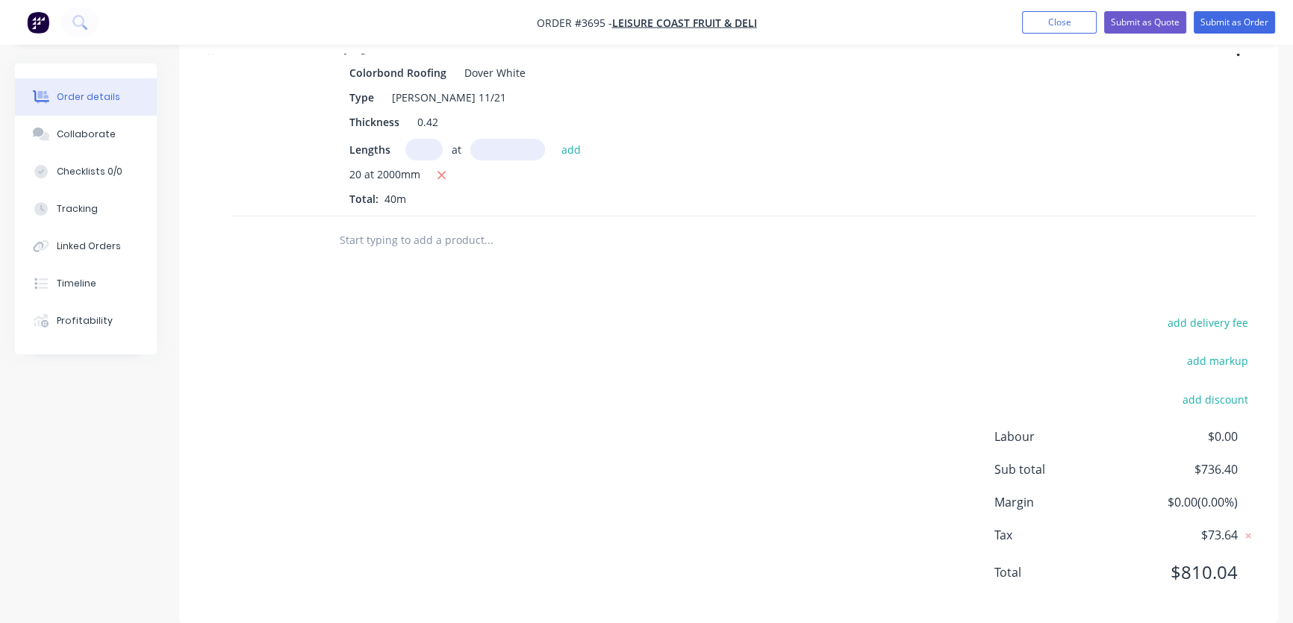
scroll to position [343, 0]
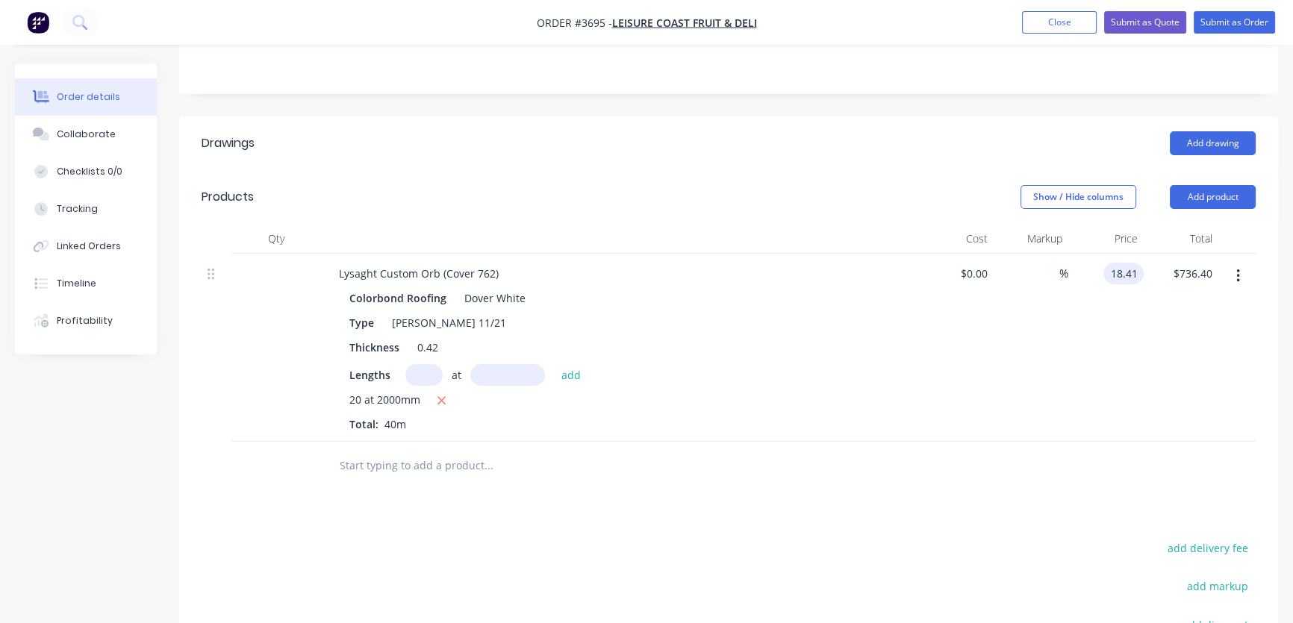
drag, startPoint x: 1141, startPoint y: 254, endPoint x: 1093, endPoint y: 258, distance: 48.0
click at [1092, 258] on div "18.41 18.41" at bounding box center [1105, 348] width 75 height 188
click at [1138, 263] on input "18.41" at bounding box center [1126, 274] width 34 height 22
click at [1150, 285] on div "$736.40 $736.40" at bounding box center [1181, 348] width 75 height 188
type input "$17.00"
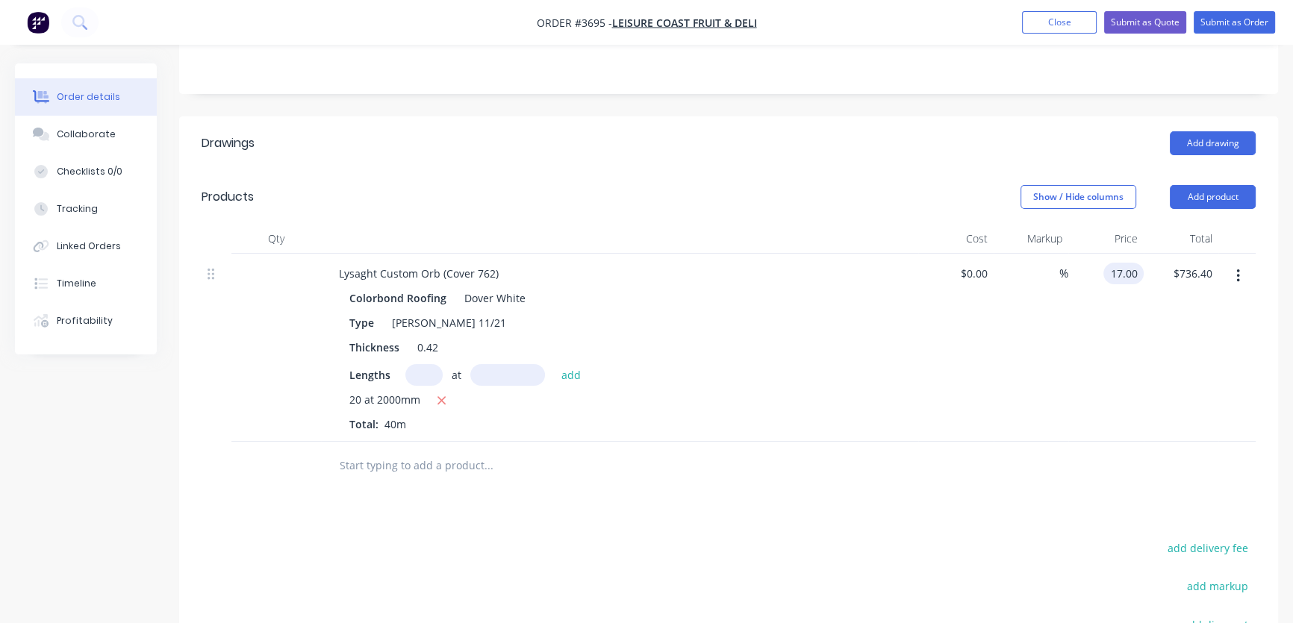
type input "$680.00"
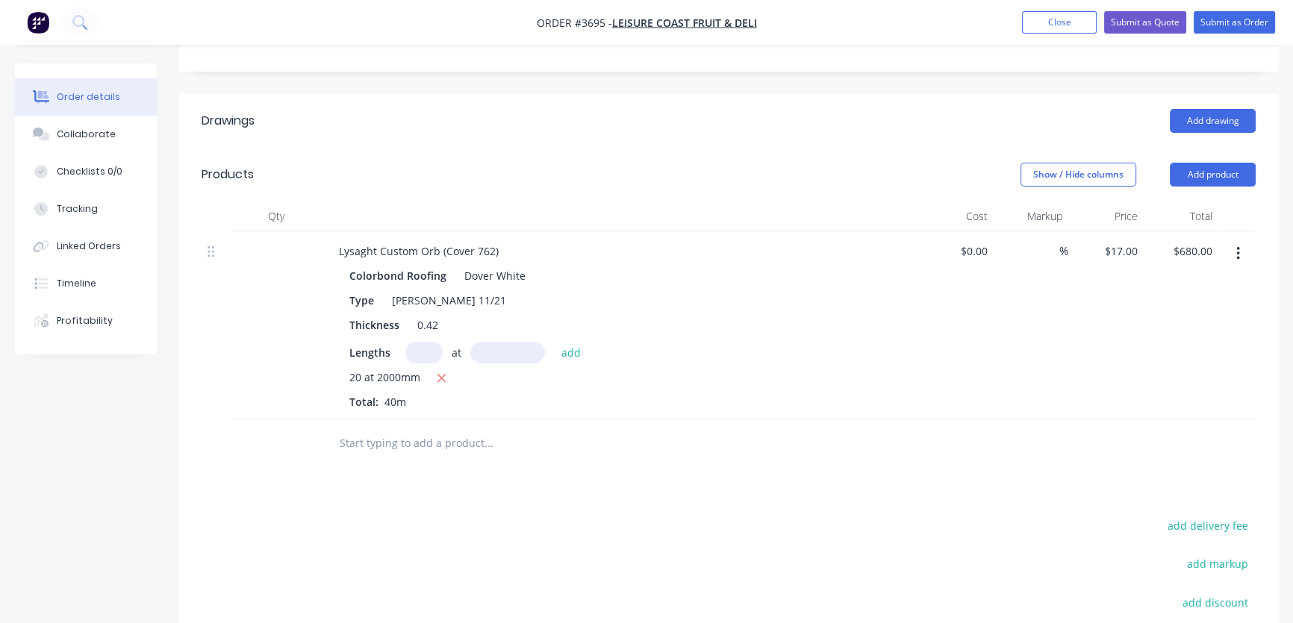
scroll to position [116, 0]
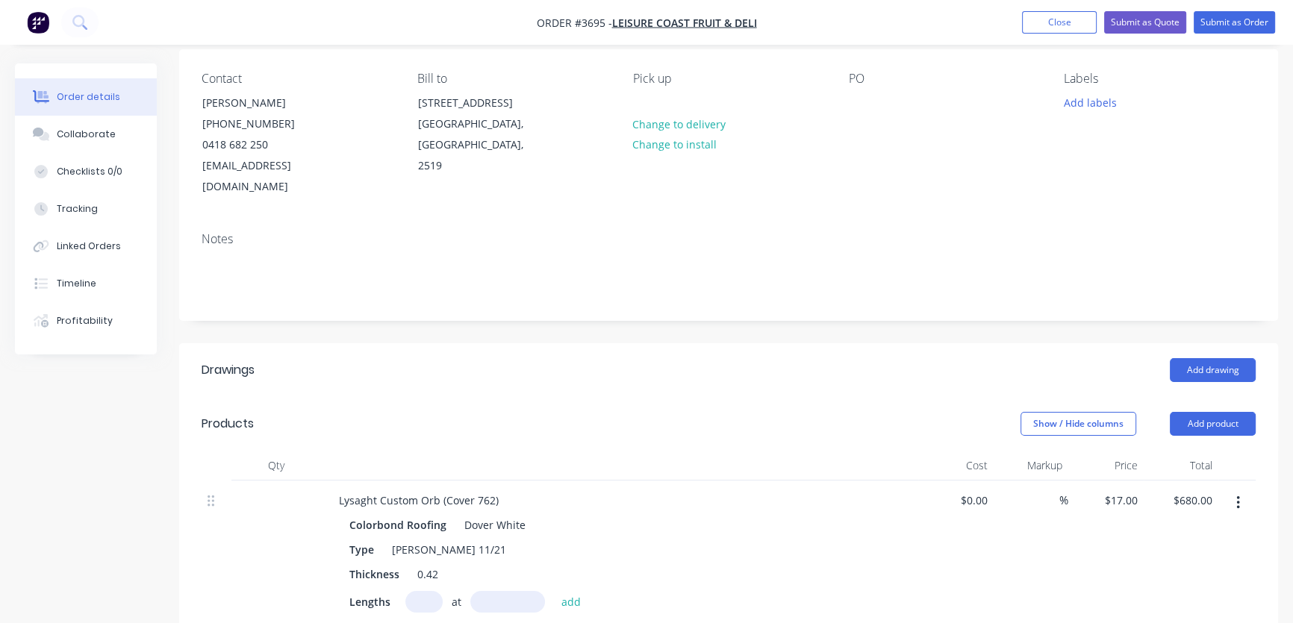
click at [1145, 481] on div "$680.00 $680.00" at bounding box center [1181, 575] width 75 height 188
click at [1136, 490] on input "17" at bounding box center [1133, 501] width 19 height 22
type input "$17.50"
type input "$700.00"
click at [1128, 531] on div "$17.50 $17.50" at bounding box center [1105, 575] width 75 height 188
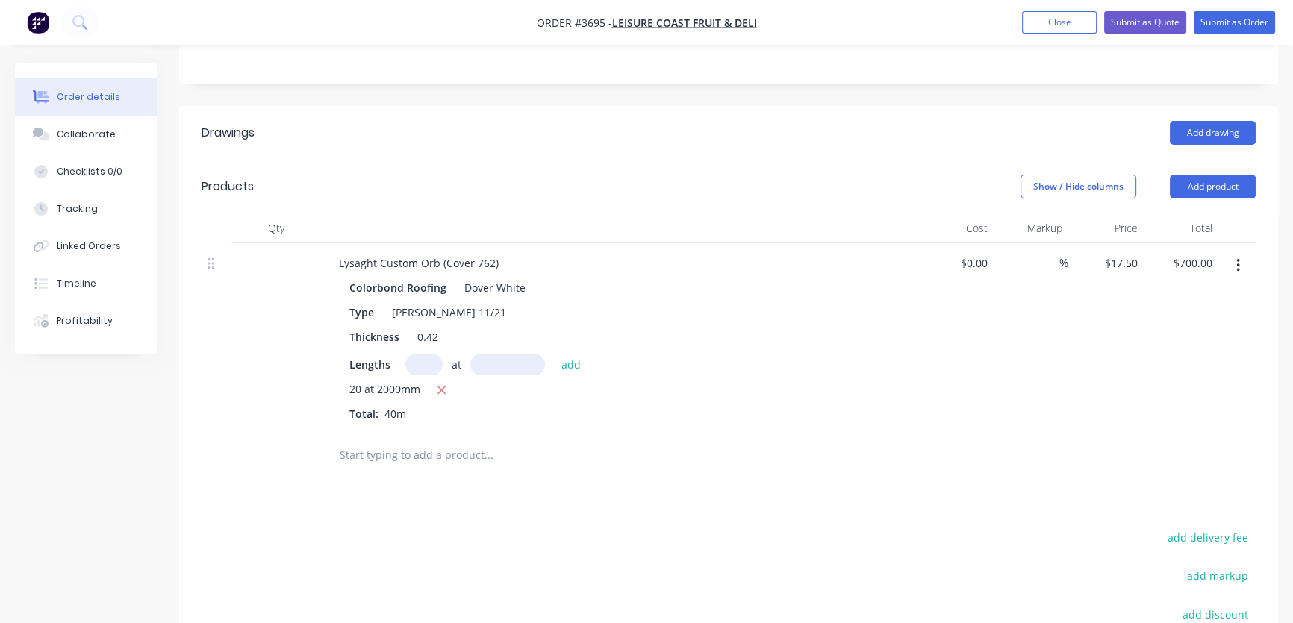
scroll to position [343, 0]
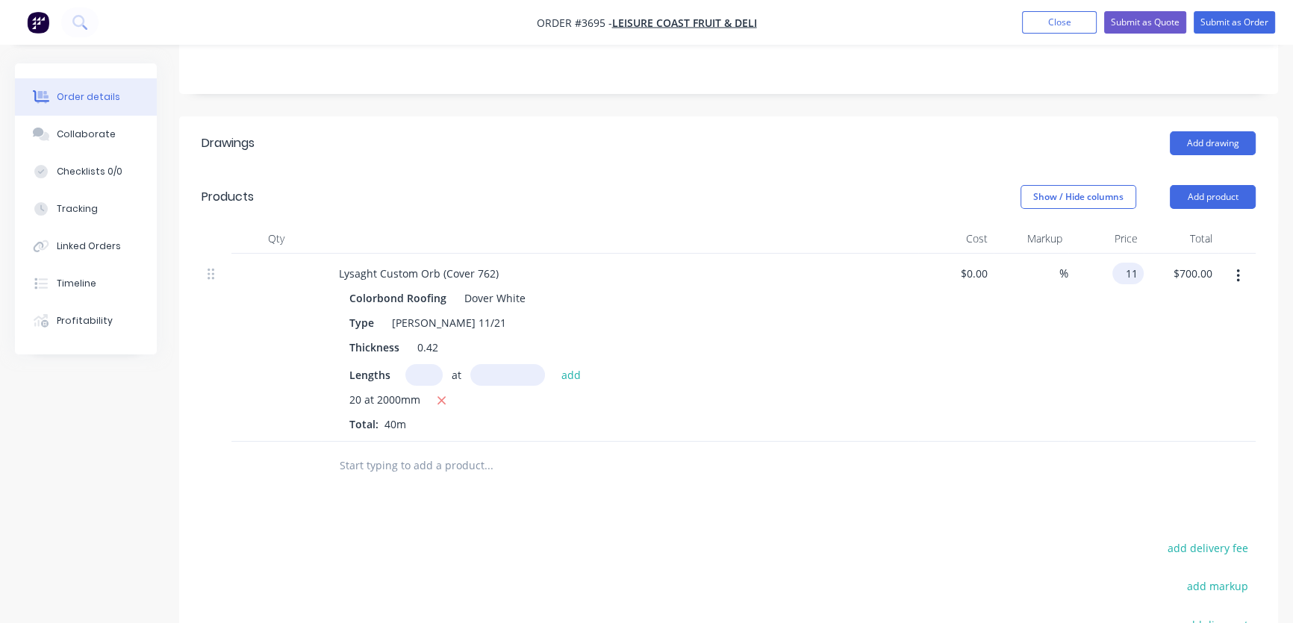
type input "1"
type input "$18.00"
type input "$720.00"
click at [1084, 314] on div "$18.00 $18.00" at bounding box center [1105, 348] width 75 height 188
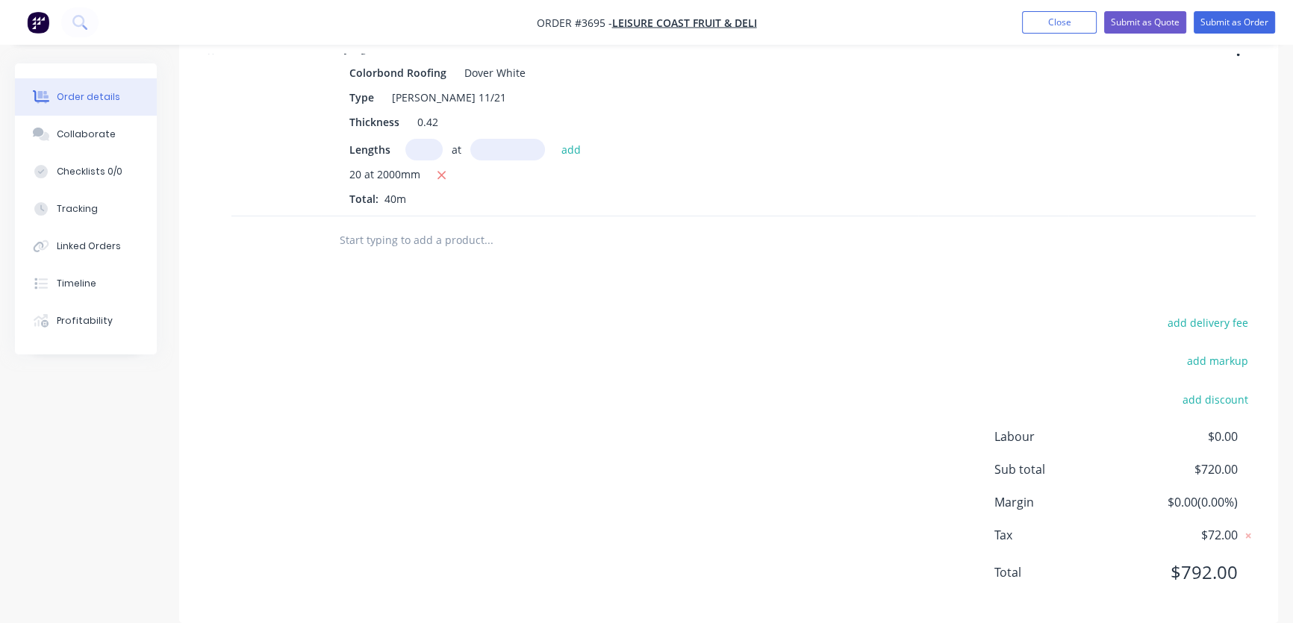
scroll to position [0, 0]
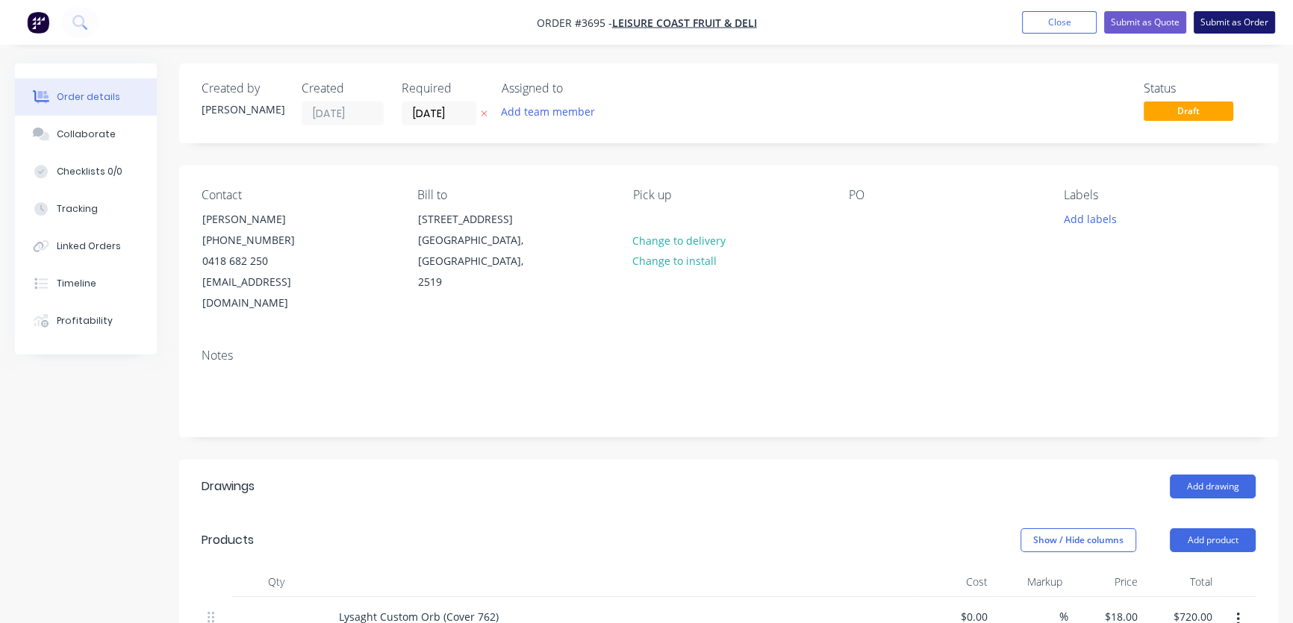
click at [1245, 19] on button "Submit as Order" at bounding box center [1234, 22] width 81 height 22
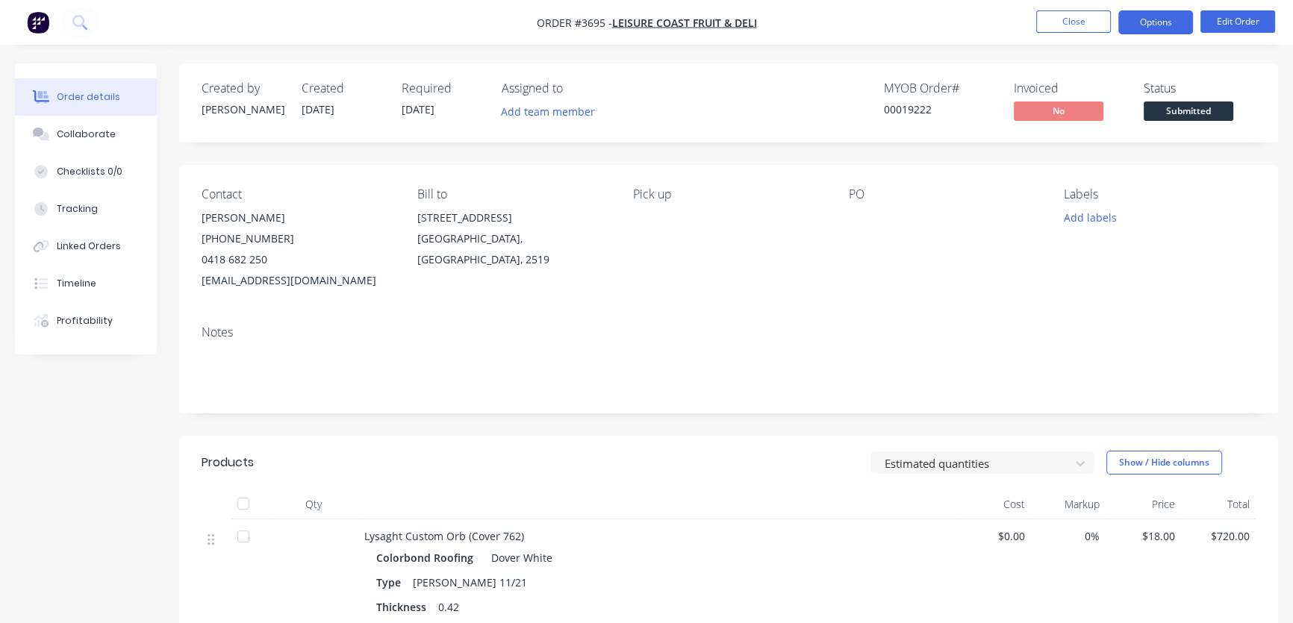
click at [1154, 22] on button "Options" at bounding box center [1155, 22] width 75 height 24
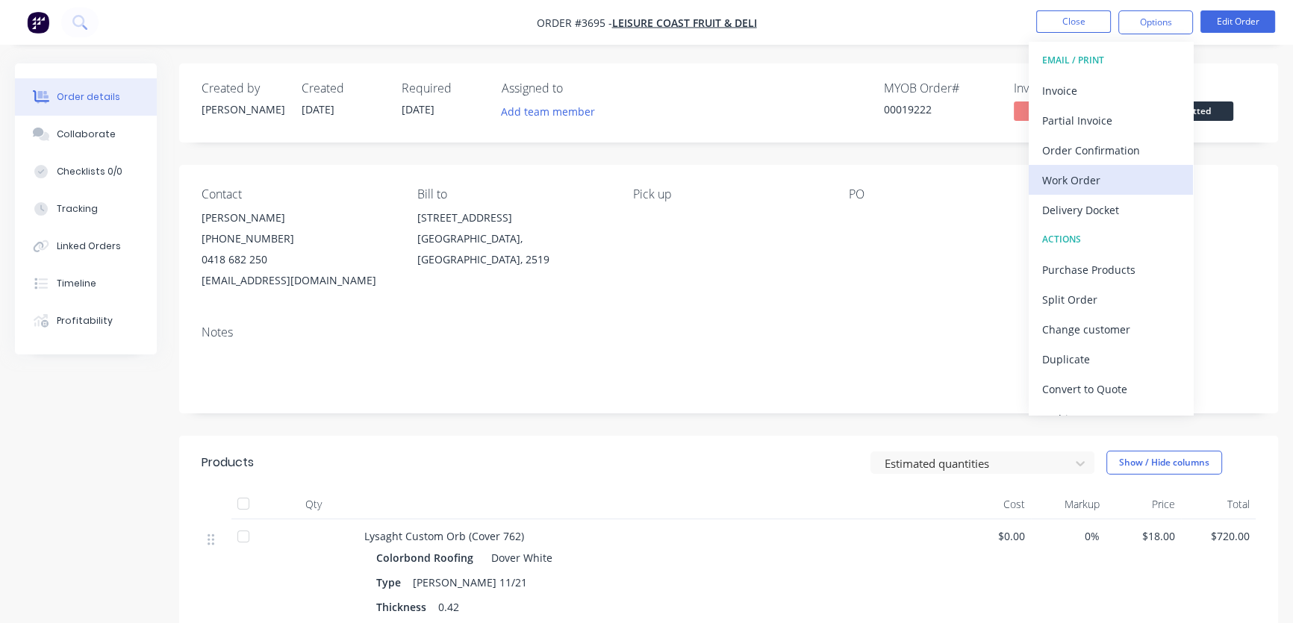
click at [1077, 182] on div "Work Order" at bounding box center [1110, 180] width 137 height 22
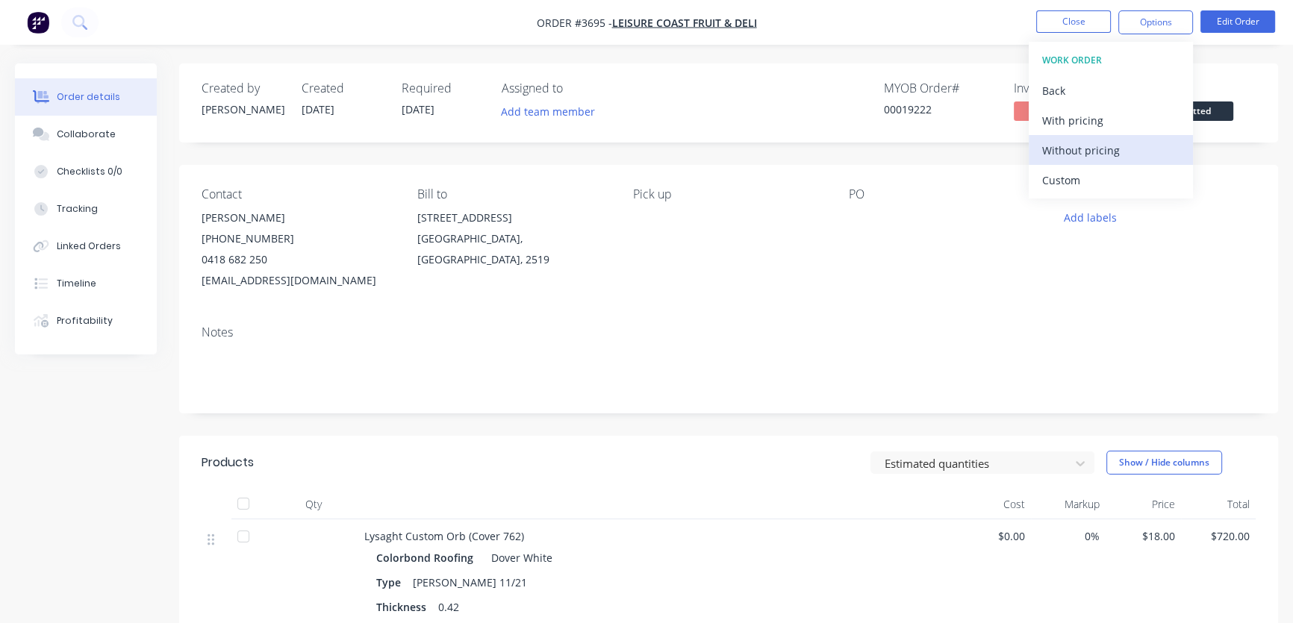
click at [1074, 154] on div "Without pricing" at bounding box center [1110, 151] width 137 height 22
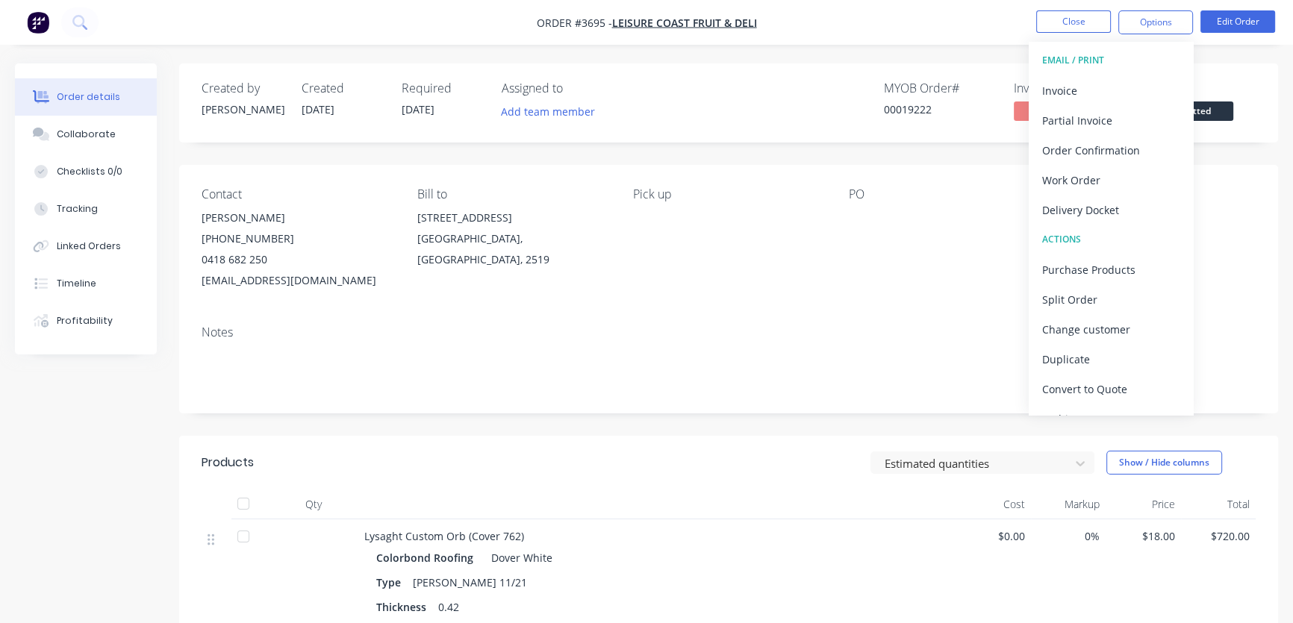
drag, startPoint x: 856, startPoint y: 317, endPoint x: 848, endPoint y: 273, distance: 44.7
click at [856, 307] on div "Contact [PERSON_NAME] [PHONE_NUMBER] [EMAIL_ADDRESS][DOMAIN_NAME] Bill to [STRE…" at bounding box center [728, 289] width 1099 height 249
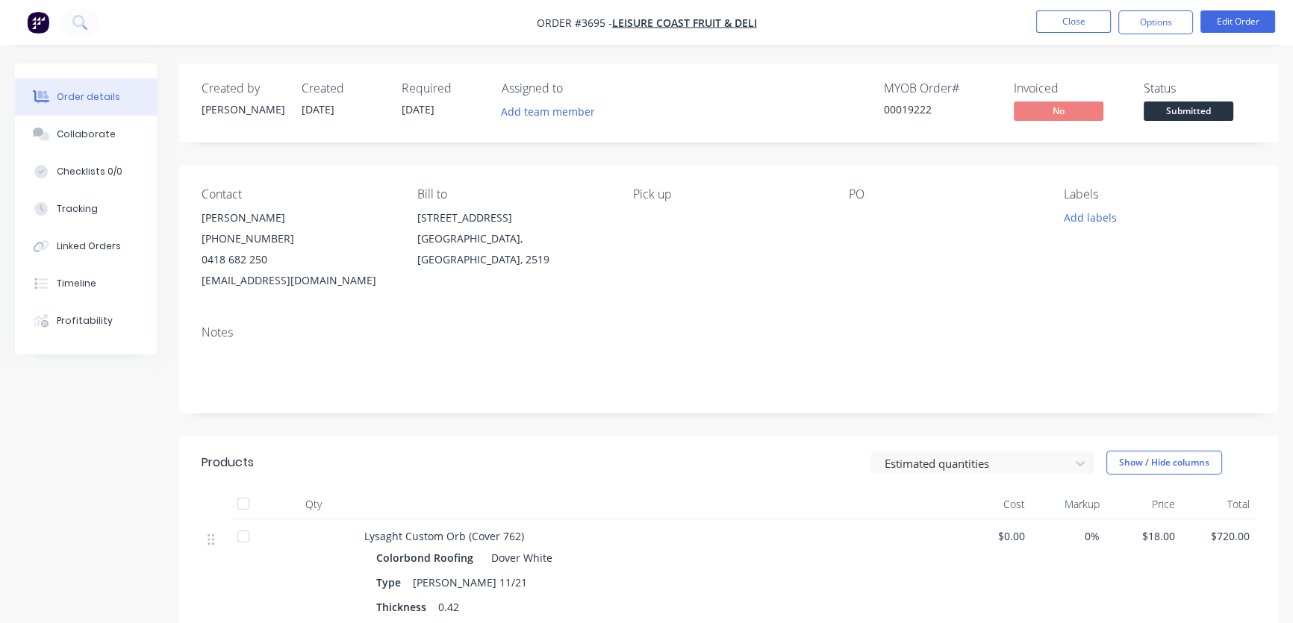
click at [434, 117] on div "Required [DATE]" at bounding box center [443, 102] width 82 height 43
click at [434, 92] on div "Required" at bounding box center [443, 88] width 82 height 14
click at [1236, 21] on button "Edit Order" at bounding box center [1238, 21] width 75 height 22
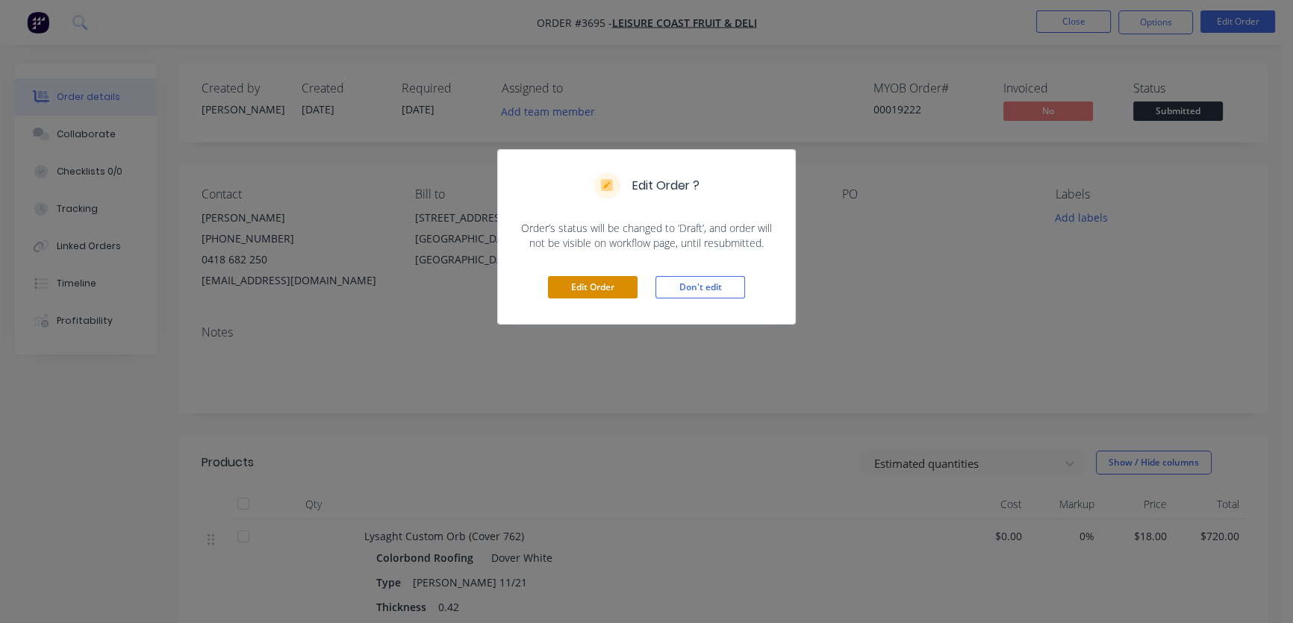
click at [588, 286] on button "Edit Order" at bounding box center [593, 287] width 90 height 22
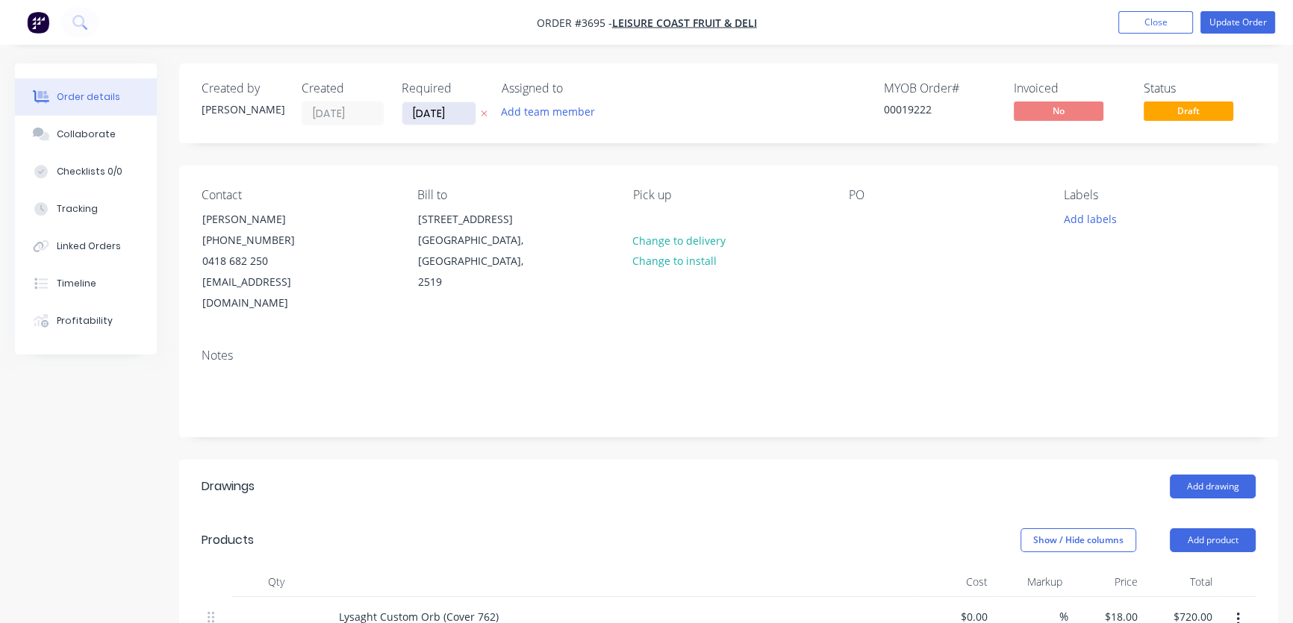
click at [438, 113] on input "[DATE]" at bounding box center [438, 113] width 73 height 22
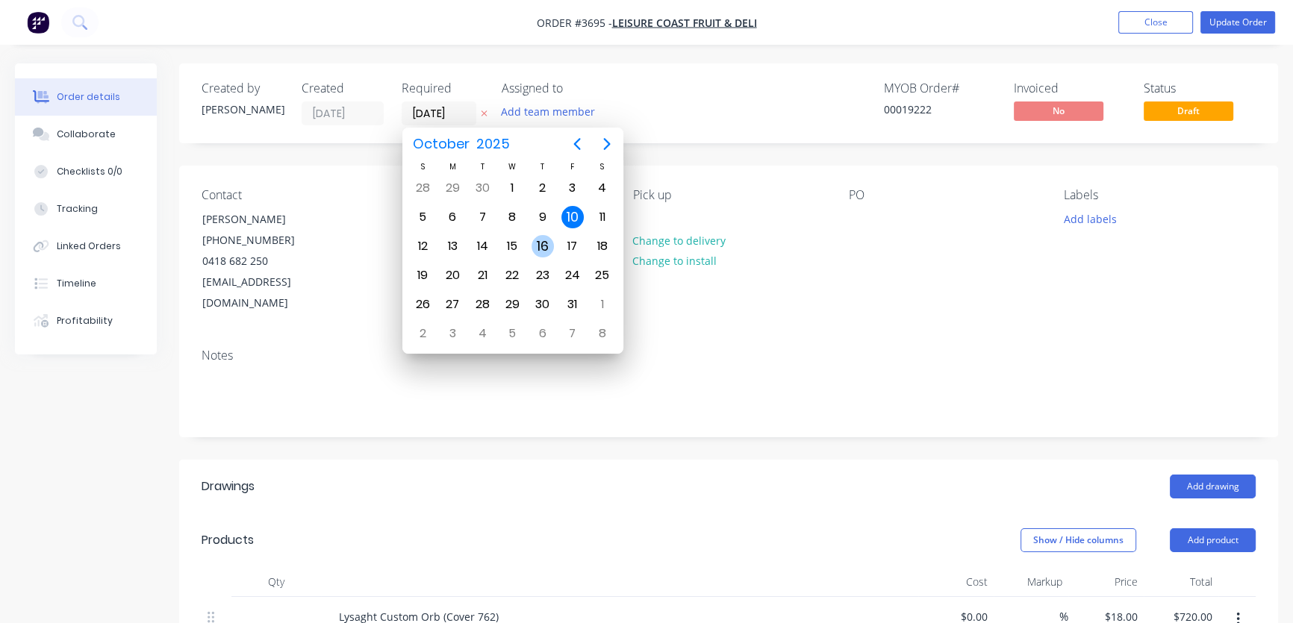
click at [532, 246] on div "16" at bounding box center [543, 246] width 22 height 22
type input "[DATE]"
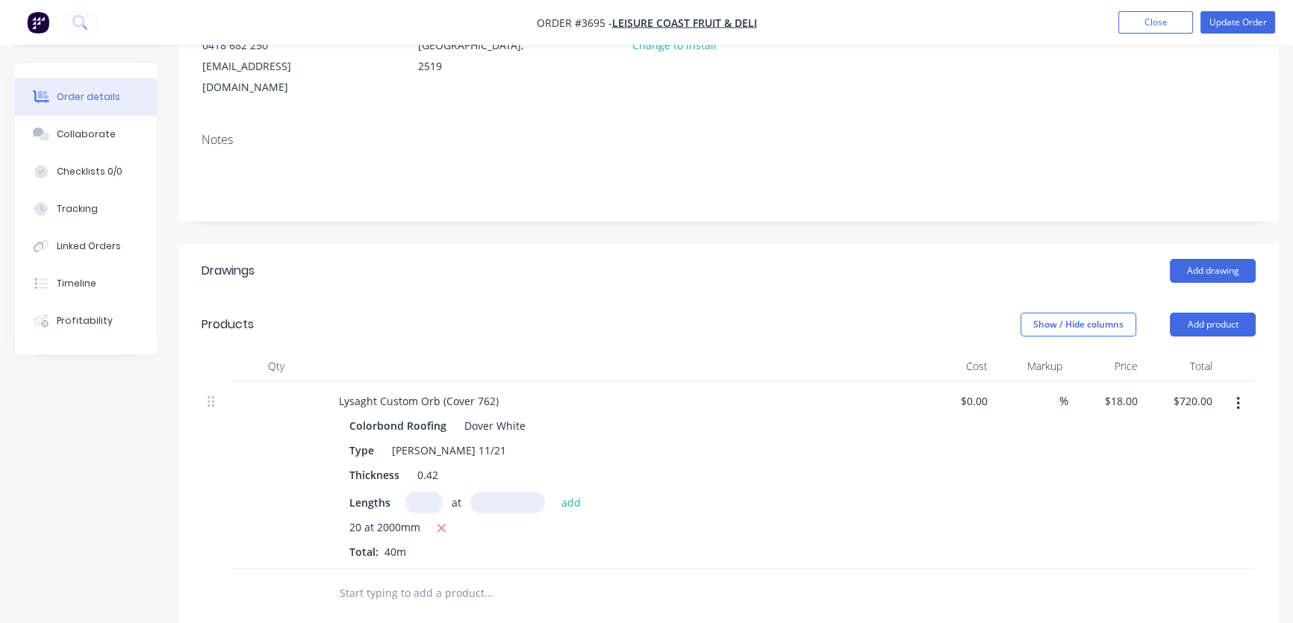
scroll to position [225, 0]
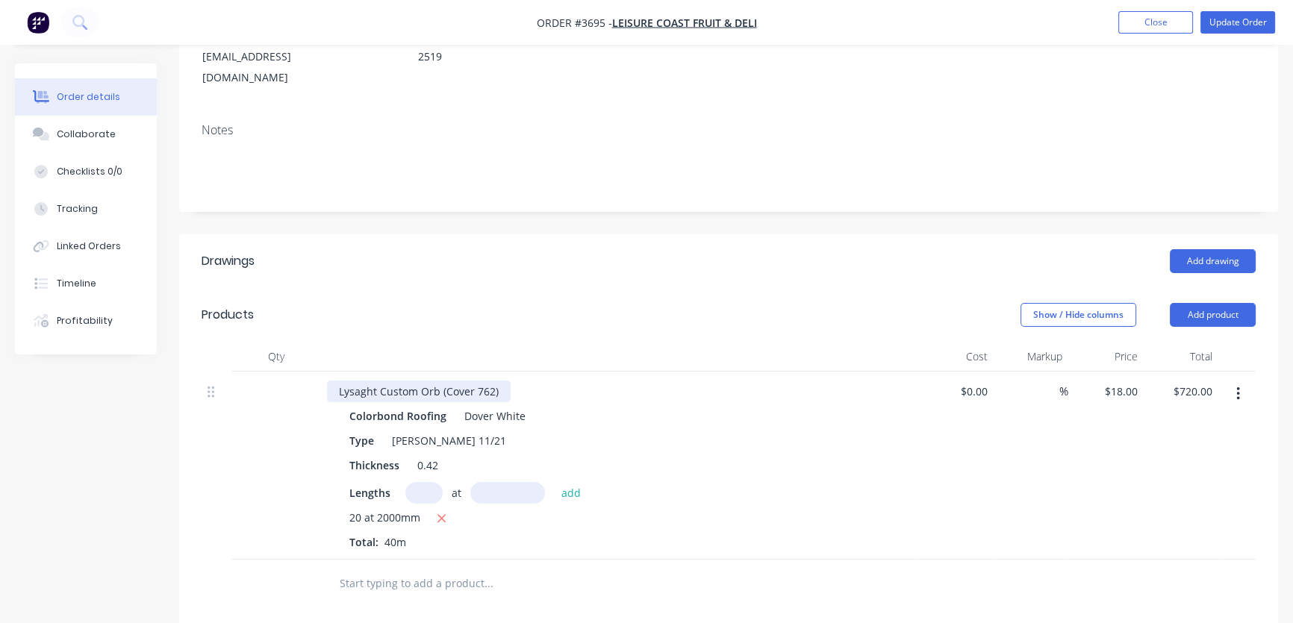
click at [378, 381] on div "Lysaght Custom Orb (Cover 762)" at bounding box center [419, 392] width 184 height 22
click at [442, 430] on div "[PERSON_NAME] 11/21" at bounding box center [449, 441] width 126 height 22
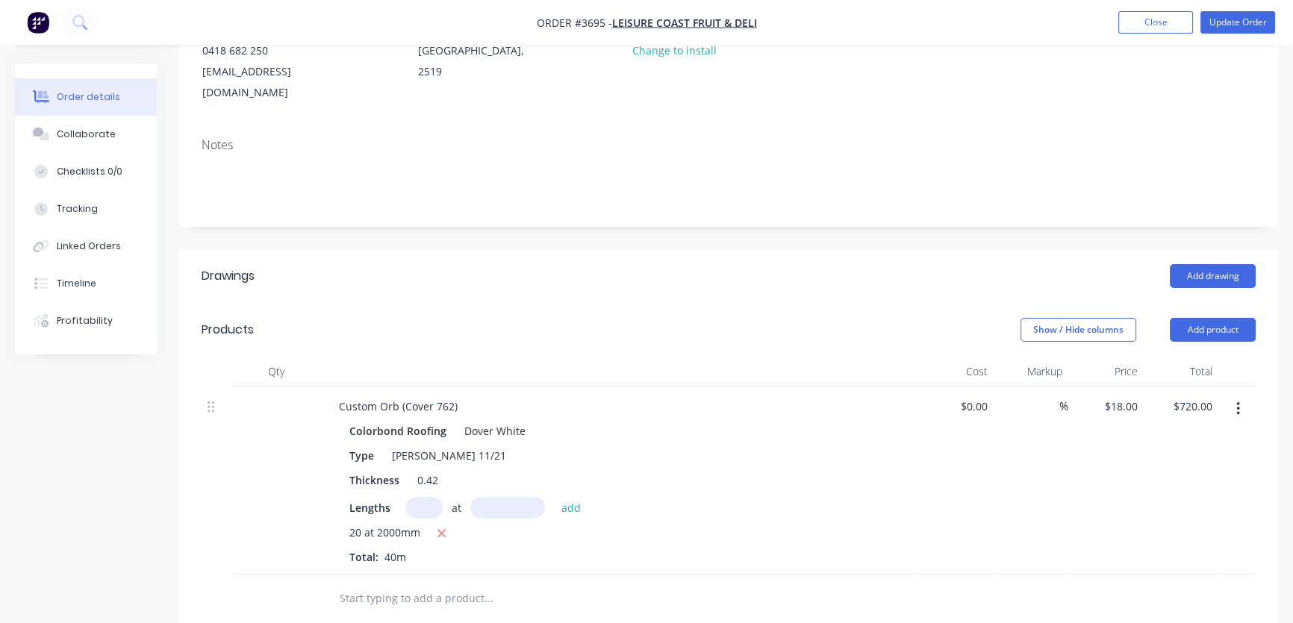
scroll to position [0, 0]
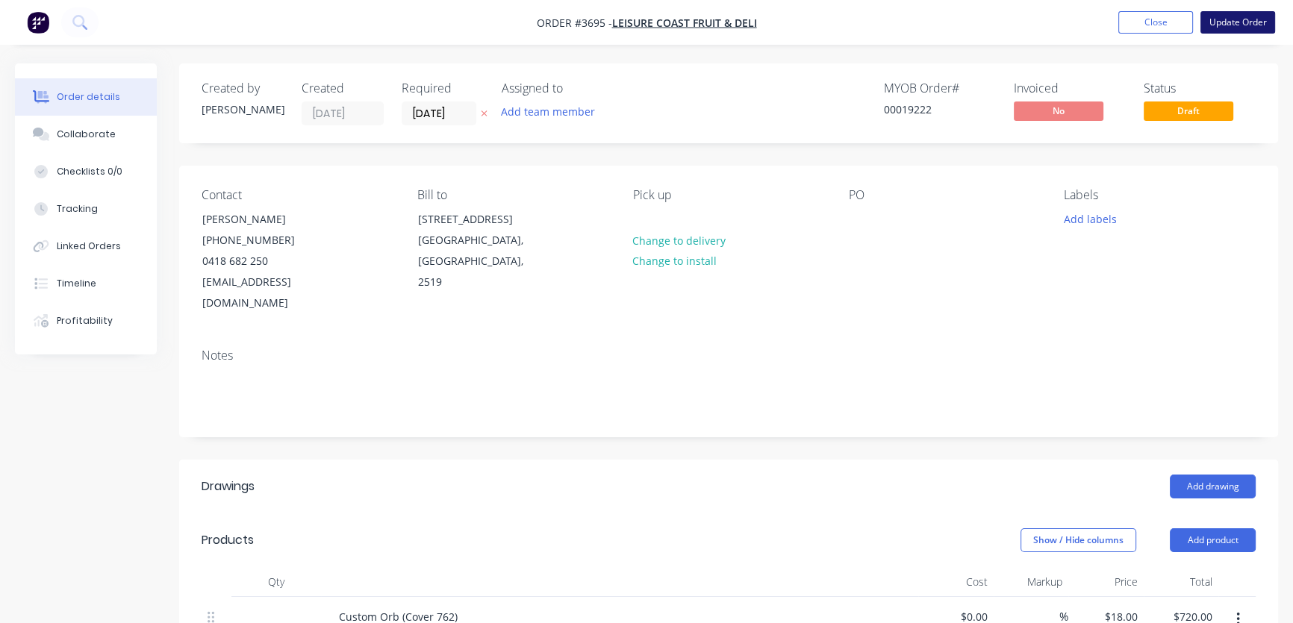
click at [1239, 22] on button "Update Order" at bounding box center [1238, 22] width 75 height 22
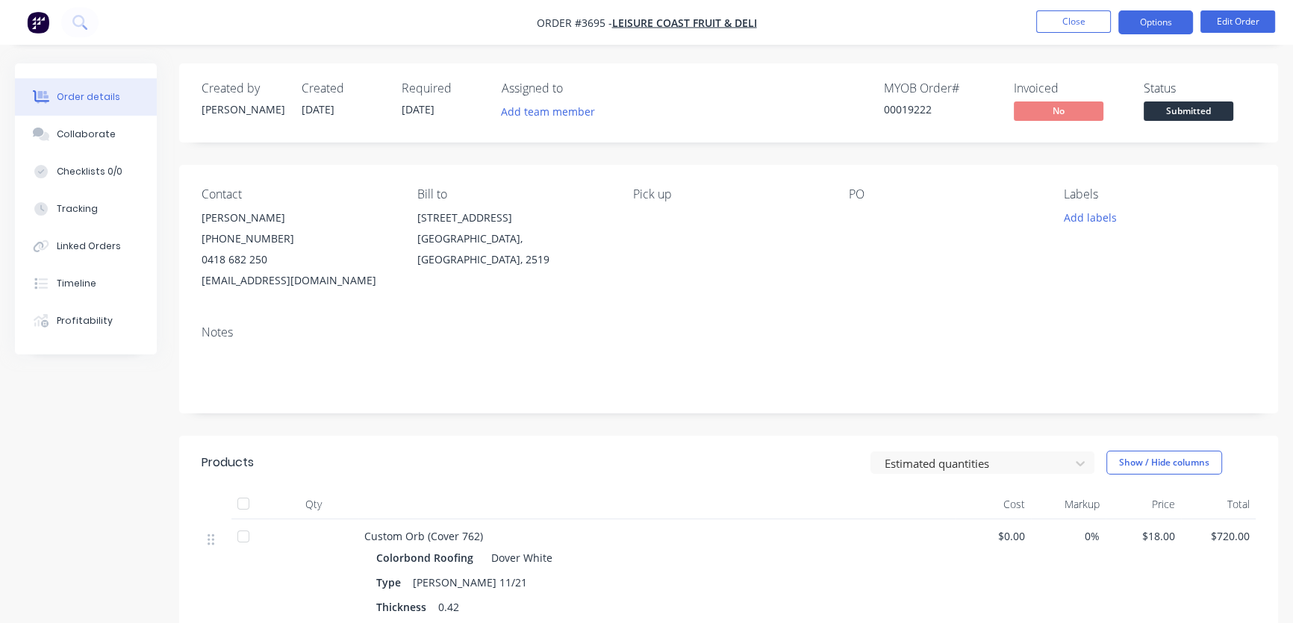
click at [1146, 19] on button "Options" at bounding box center [1155, 22] width 75 height 24
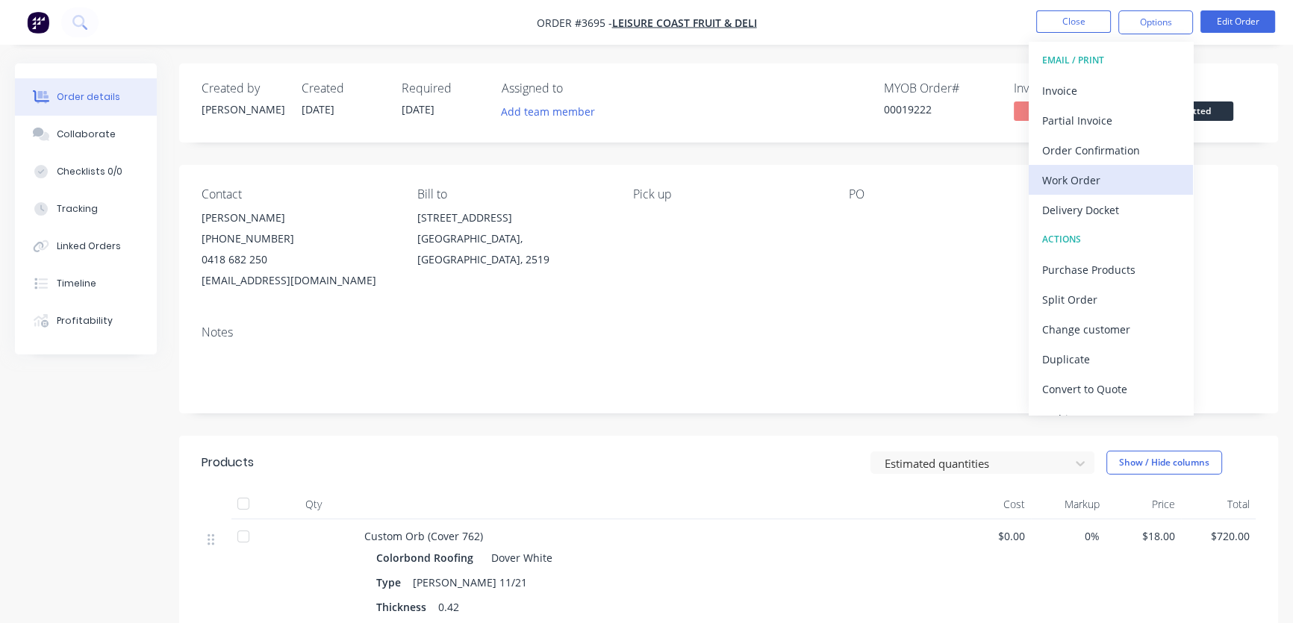
click at [1068, 181] on div "Work Order" at bounding box center [1110, 180] width 137 height 22
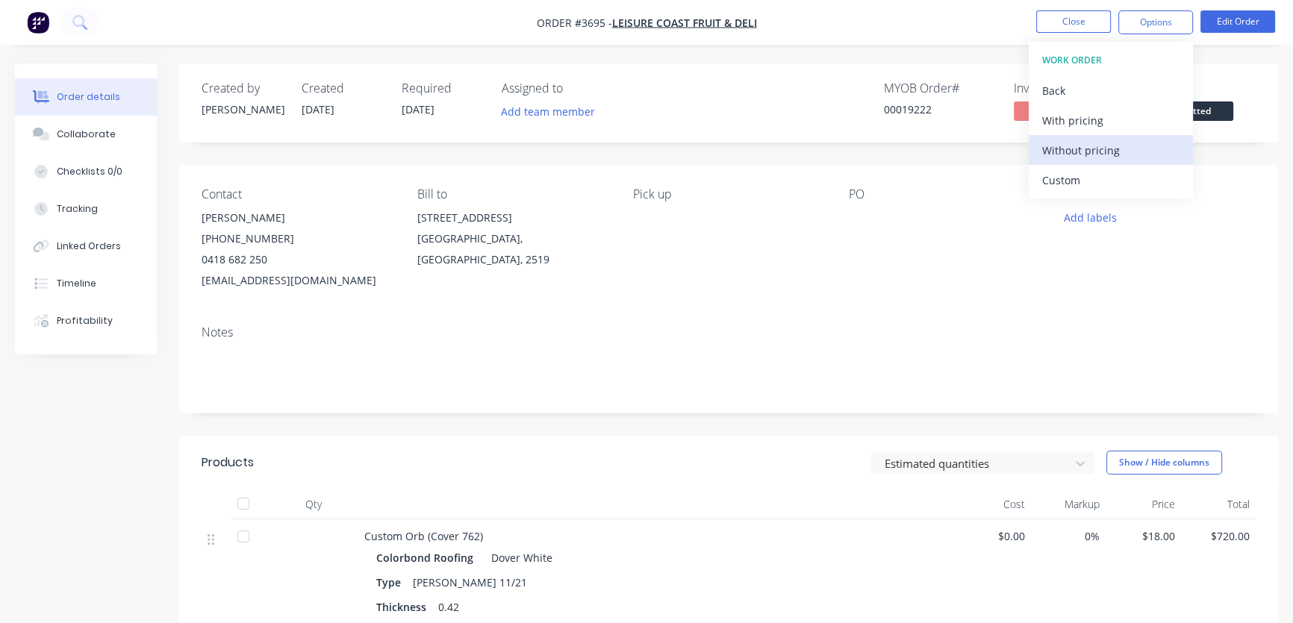
click at [1077, 153] on div "Without pricing" at bounding box center [1110, 151] width 137 height 22
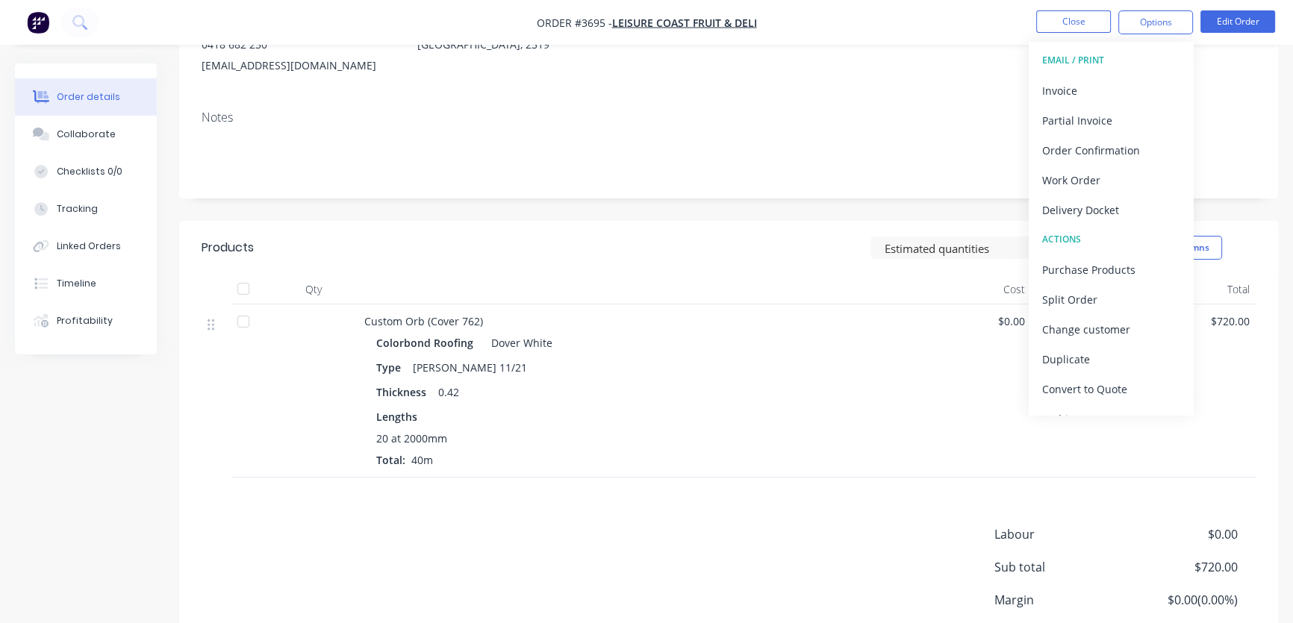
scroll to position [225, 0]
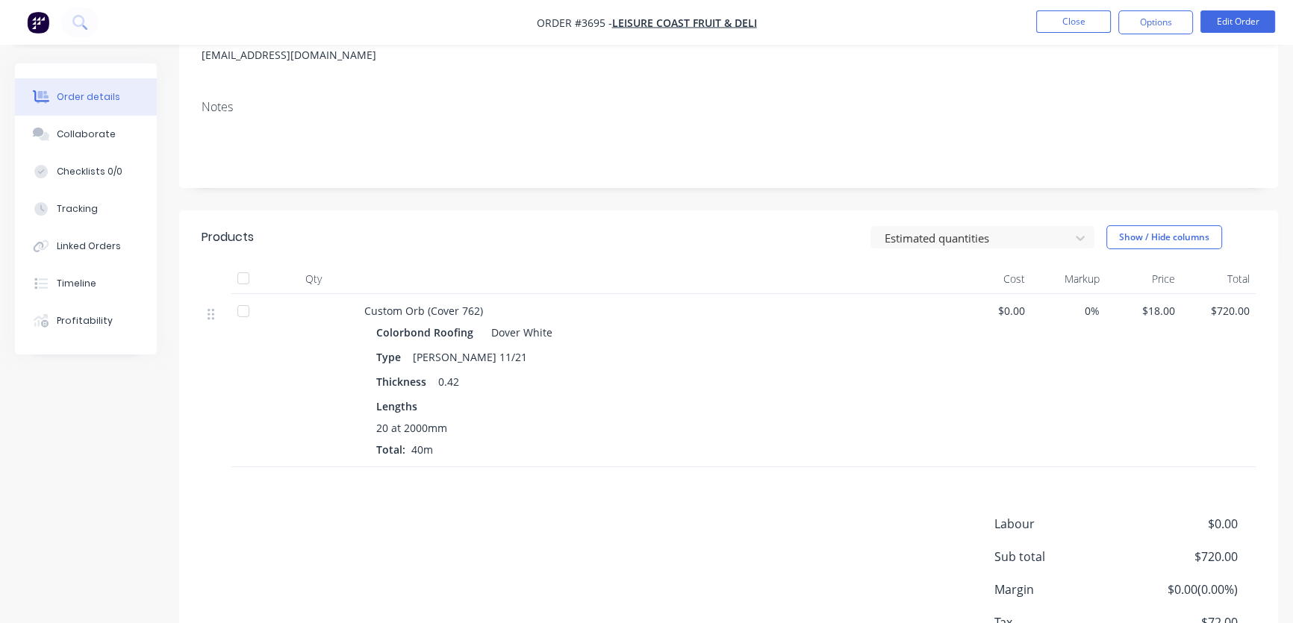
click at [637, 308] on div "Custom Orb (Cover 762)" at bounding box center [656, 311] width 585 height 16
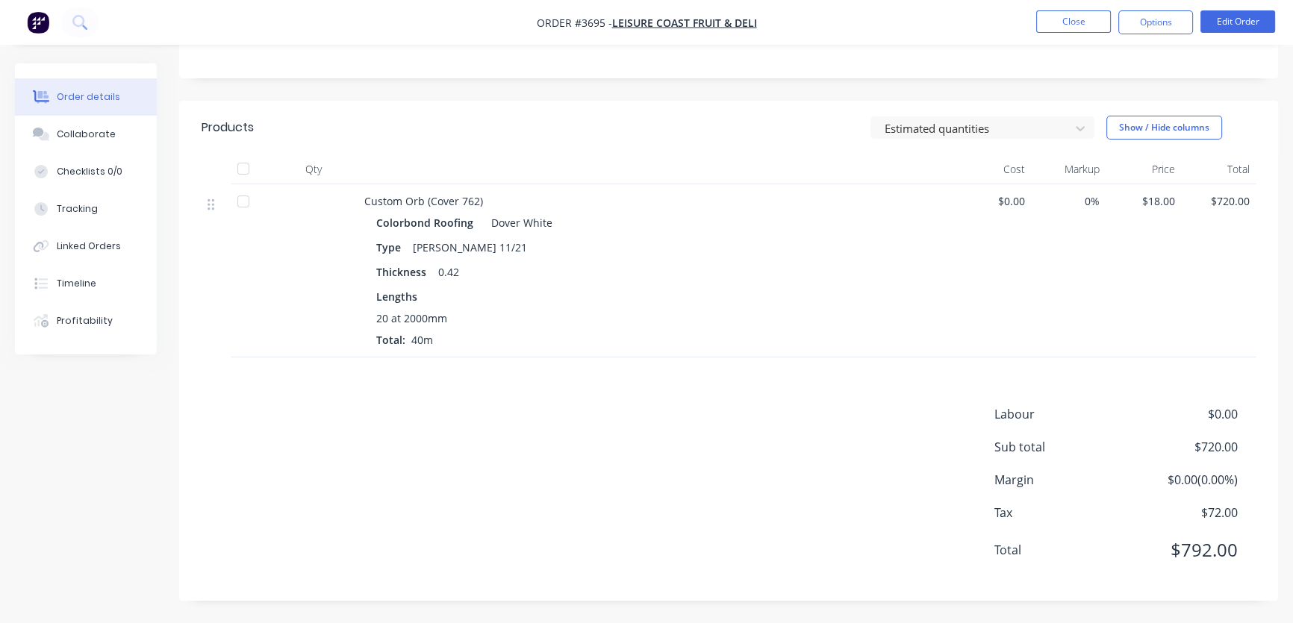
scroll to position [0, 0]
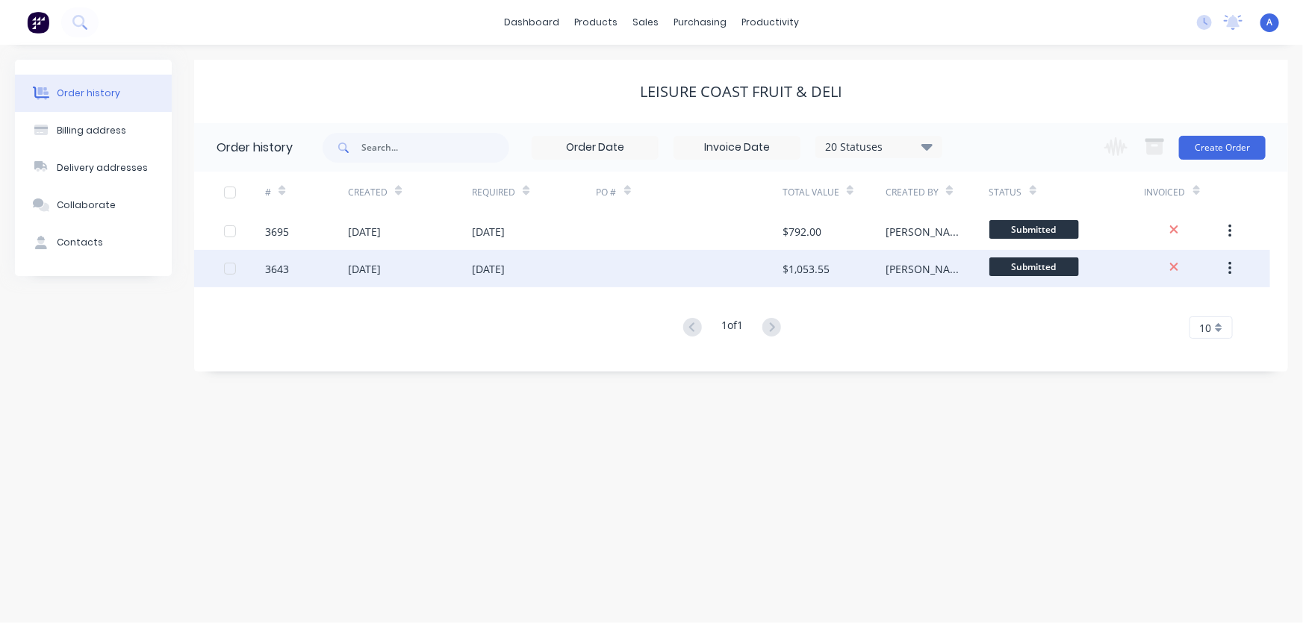
click at [590, 273] on div "[DATE]" at bounding box center [534, 268] width 124 height 37
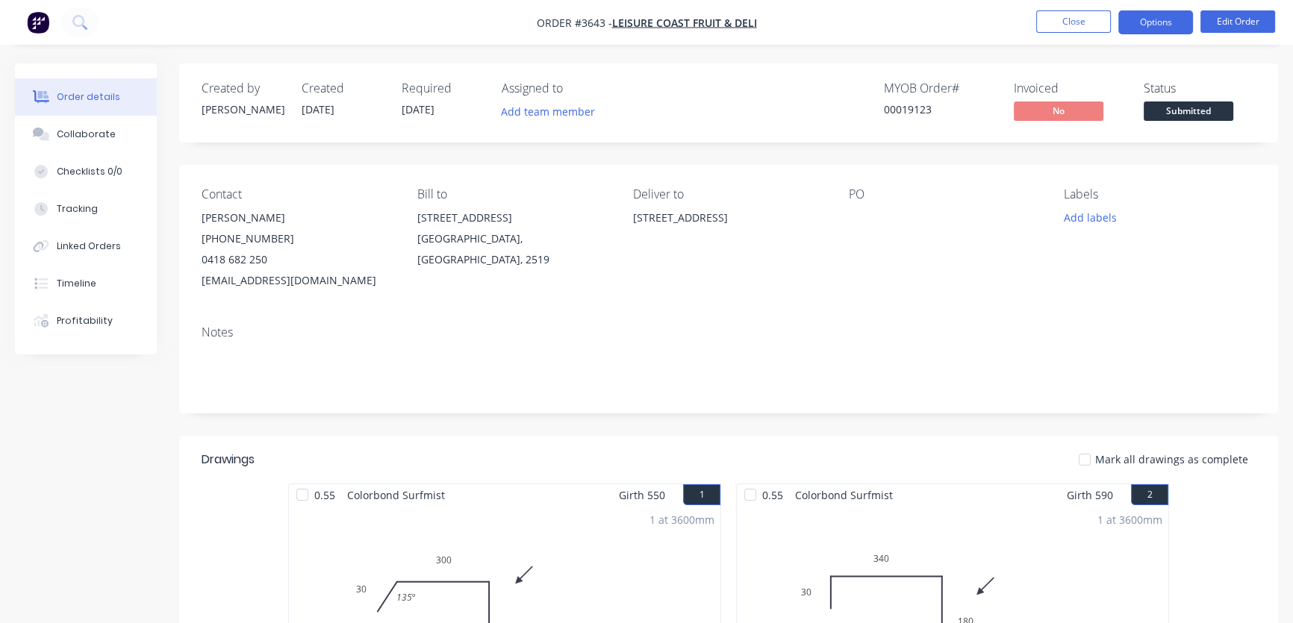
click at [1142, 27] on button "Options" at bounding box center [1155, 22] width 75 height 24
